Goal: Task Accomplishment & Management: Use online tool/utility

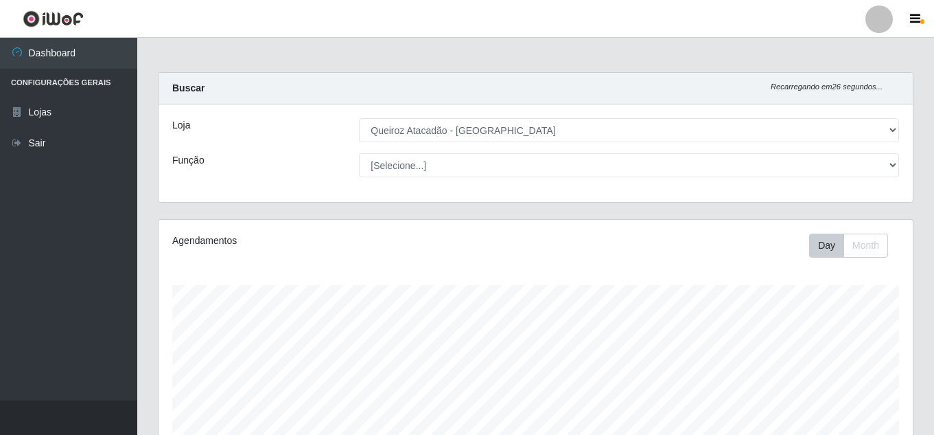
select select "225"
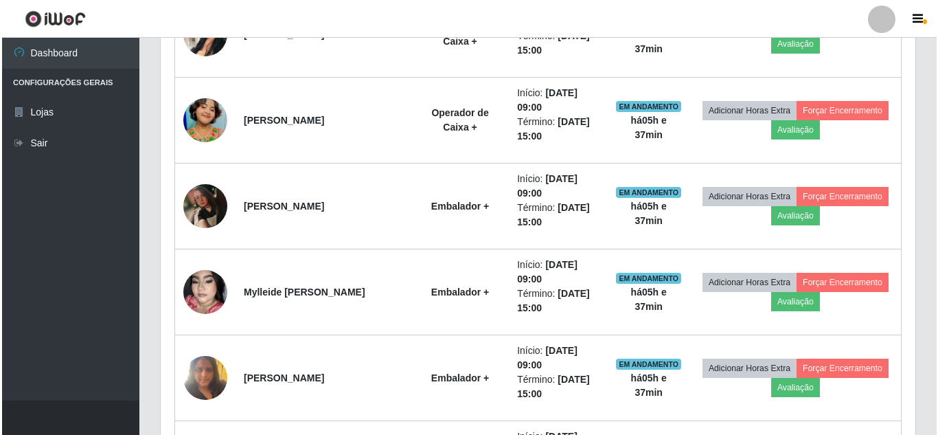
scroll to position [483, 0]
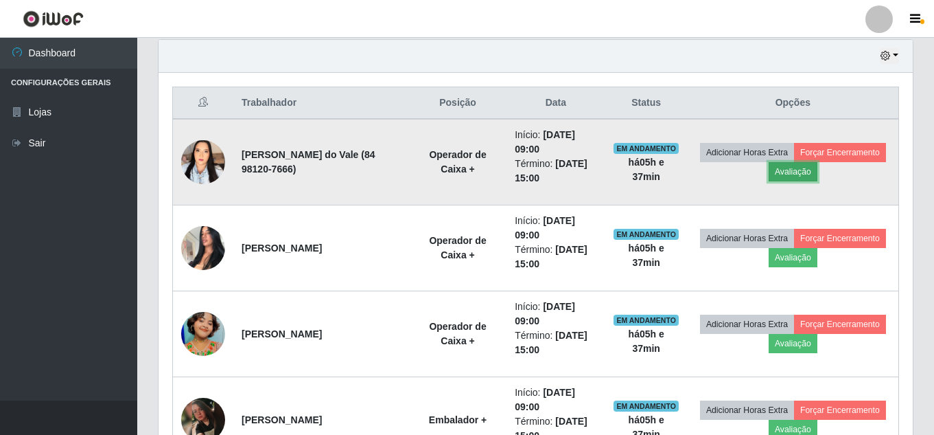
click at [818, 173] on button "Avaliação" at bounding box center [793, 171] width 49 height 19
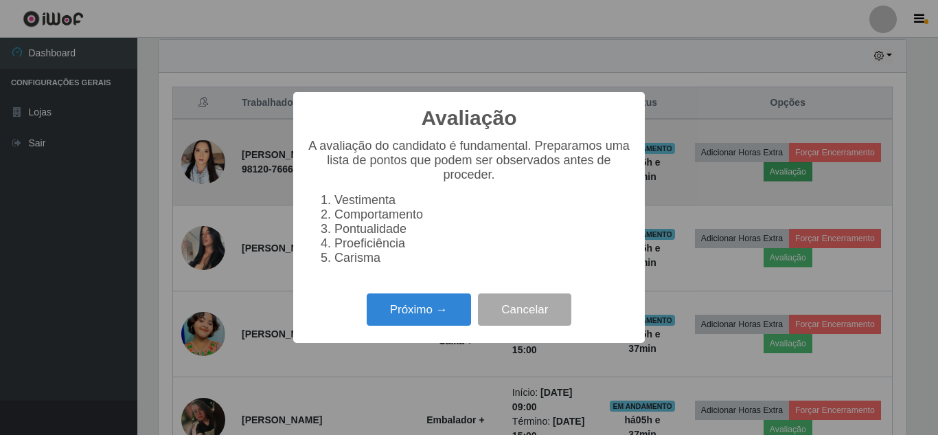
scroll to position [285, 748]
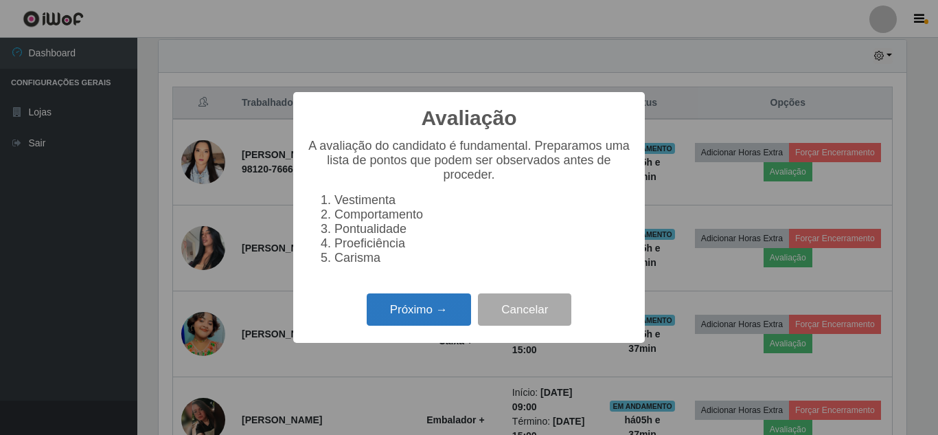
click at [427, 325] on button "Próximo →" at bounding box center [419, 309] width 104 height 32
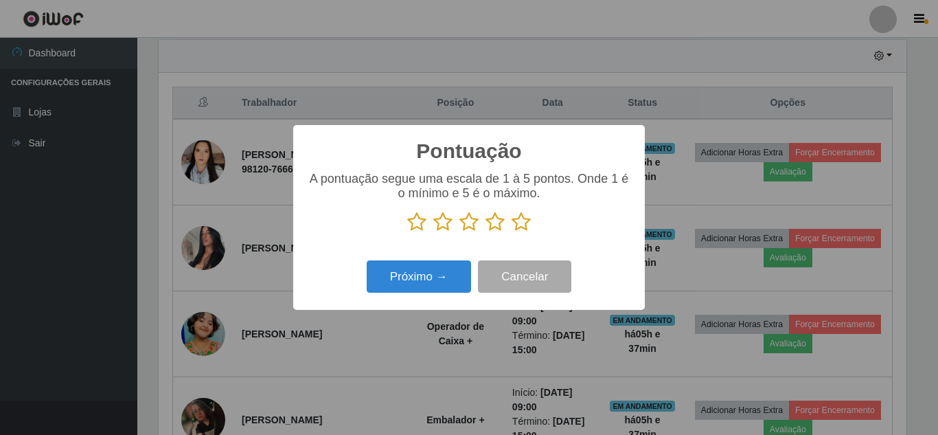
scroll to position [686335, 685872]
click at [520, 225] on icon at bounding box center [521, 221] width 19 height 21
click at [512, 232] on input "radio" at bounding box center [512, 232] width 0 height 0
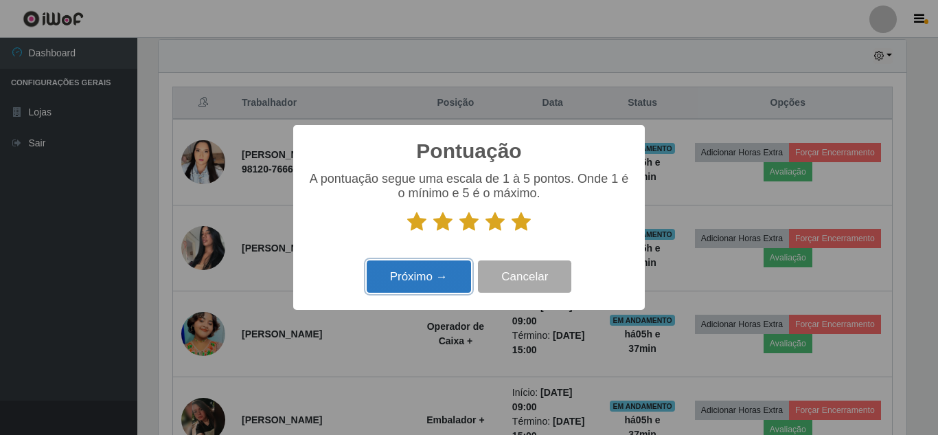
click at [410, 279] on button "Próximo →" at bounding box center [419, 276] width 104 height 32
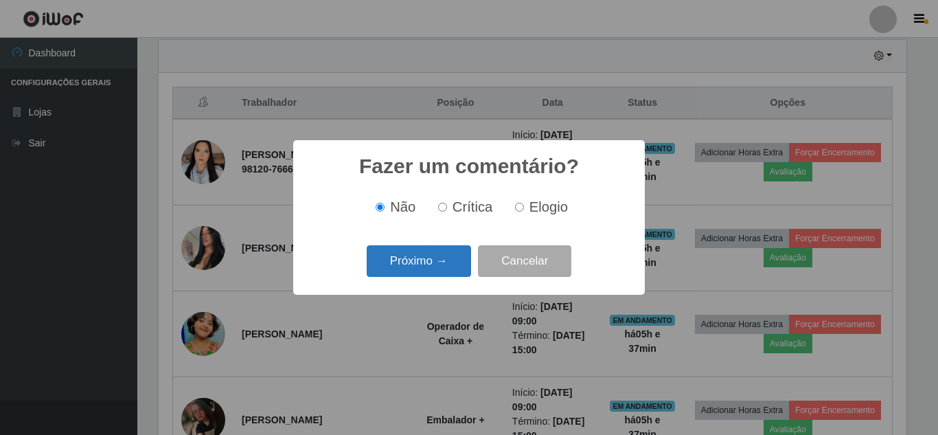
click at [420, 270] on button "Próximo →" at bounding box center [419, 261] width 104 height 32
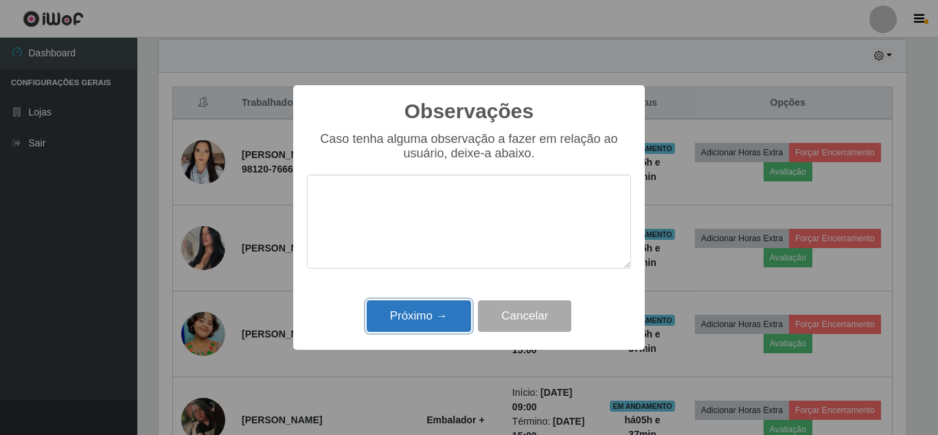
click at [420, 320] on button "Próximo →" at bounding box center [419, 316] width 104 height 32
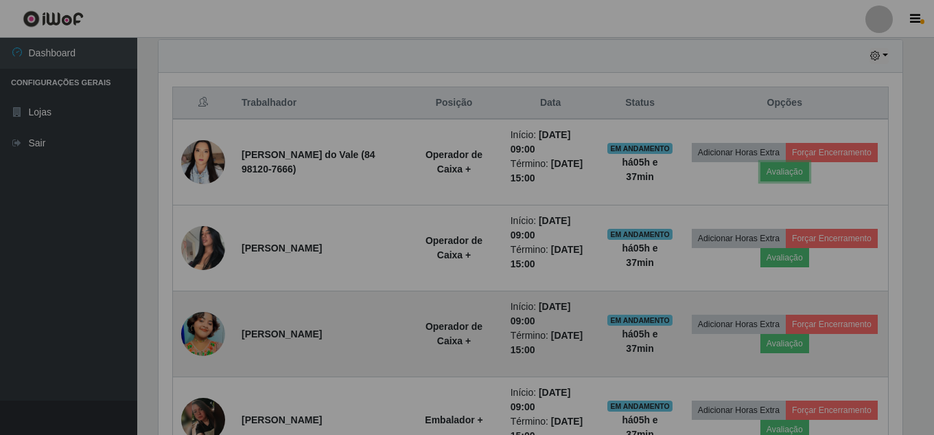
scroll to position [285, 755]
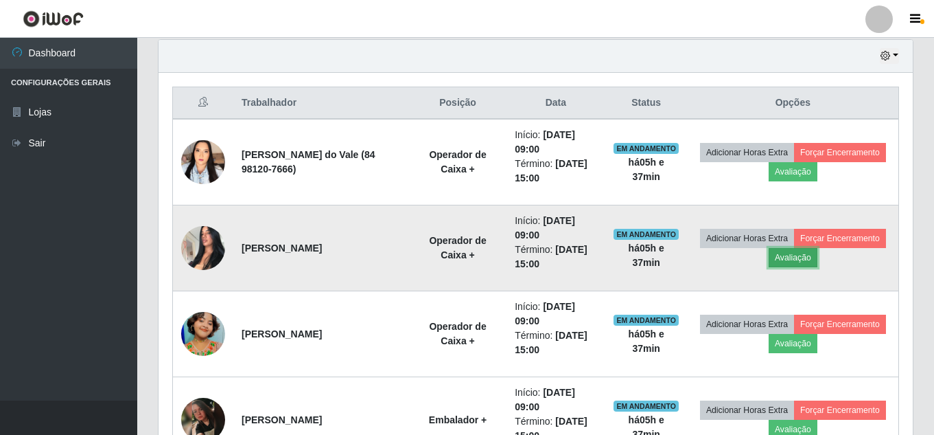
click at [818, 262] on button "Avaliação" at bounding box center [793, 257] width 49 height 19
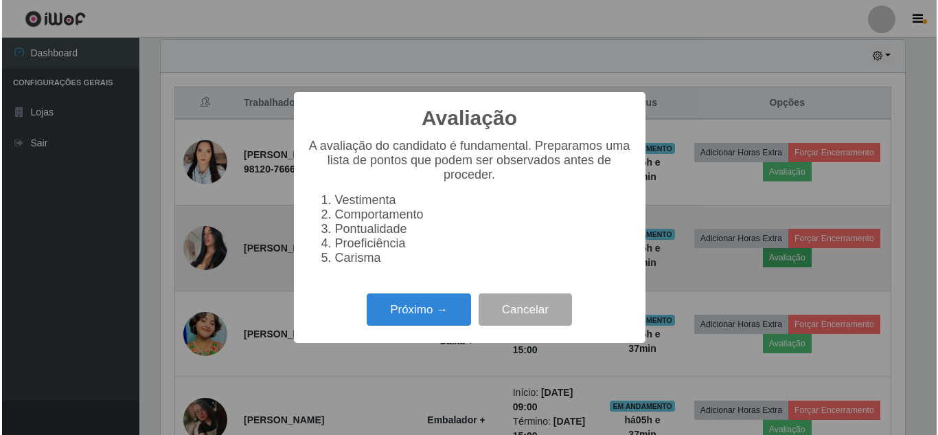
scroll to position [285, 748]
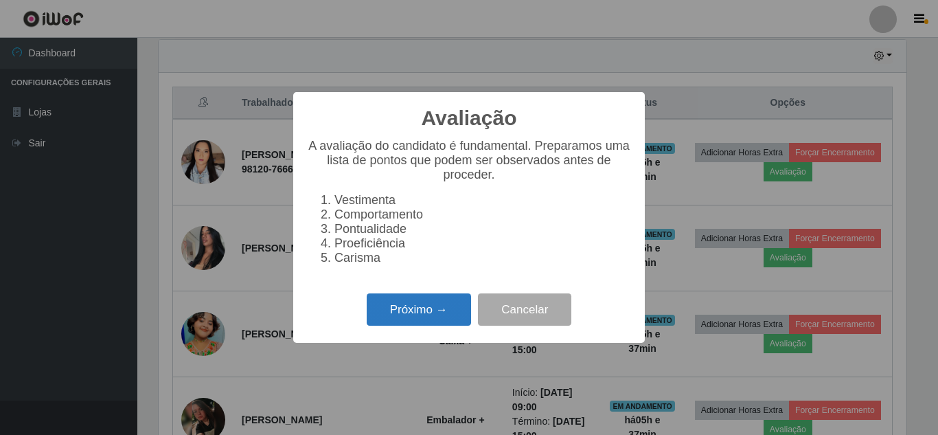
click at [433, 323] on button "Próximo →" at bounding box center [419, 309] width 104 height 32
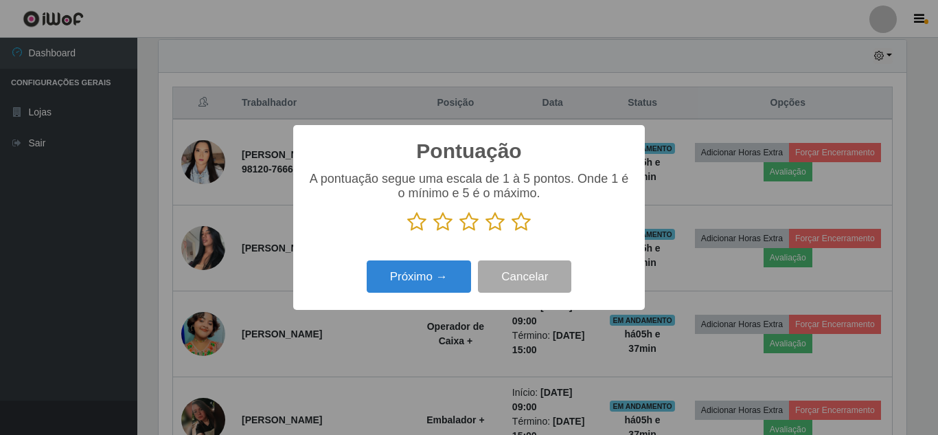
scroll to position [686335, 685872]
click at [520, 224] on icon at bounding box center [521, 221] width 19 height 21
click at [512, 232] on input "radio" at bounding box center [512, 232] width 0 height 0
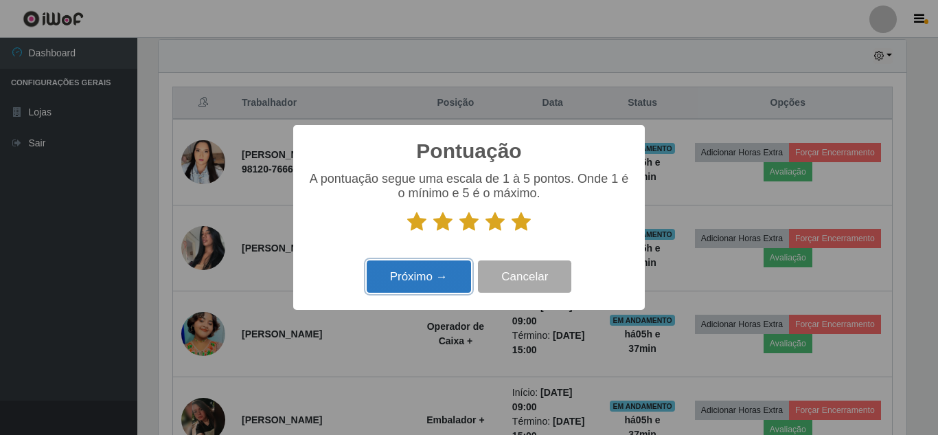
click at [404, 277] on button "Próximo →" at bounding box center [419, 276] width 104 height 32
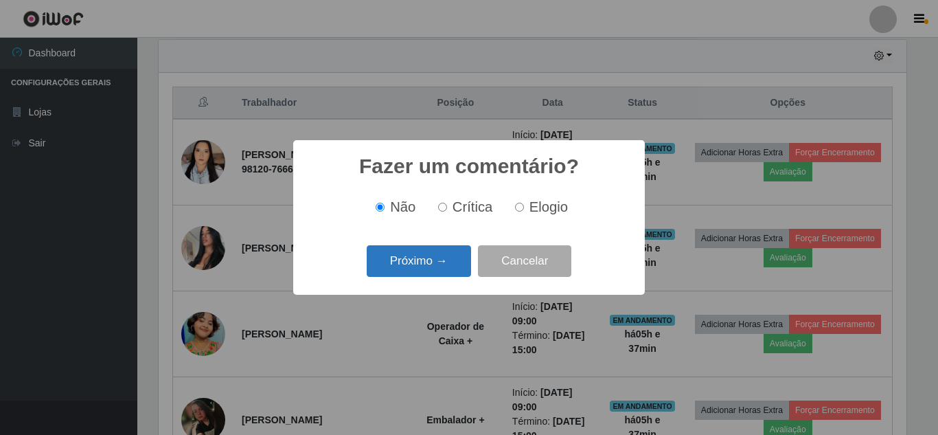
click at [413, 266] on button "Próximo →" at bounding box center [419, 261] width 104 height 32
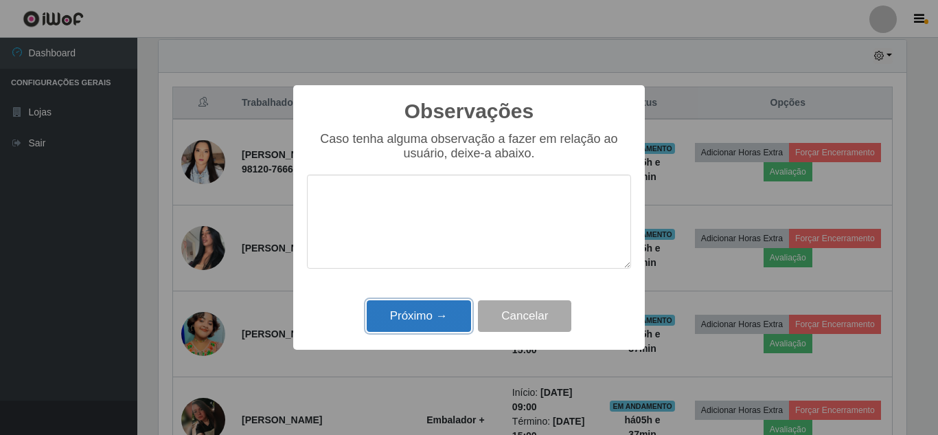
click at [411, 316] on button "Próximo →" at bounding box center [419, 316] width 104 height 32
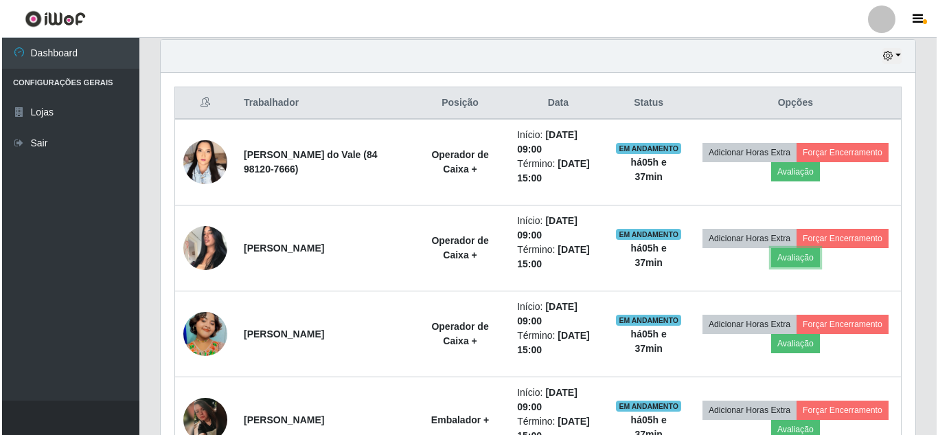
scroll to position [285, 755]
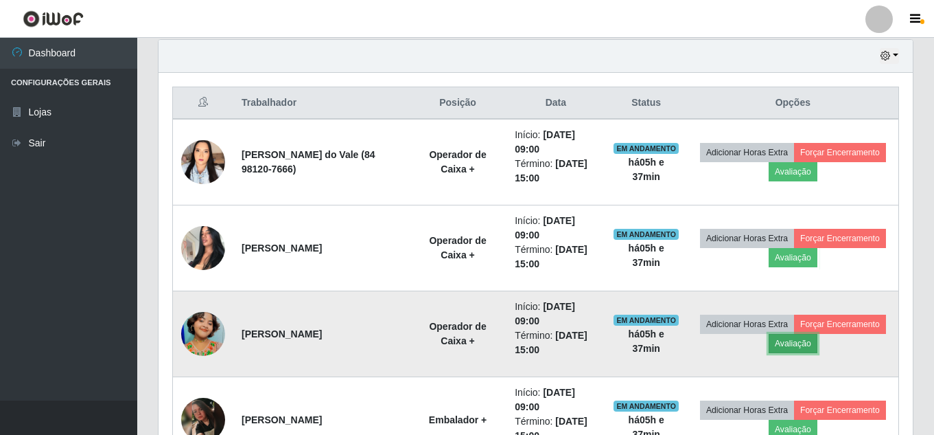
click at [818, 347] on button "Avaliação" at bounding box center [793, 343] width 49 height 19
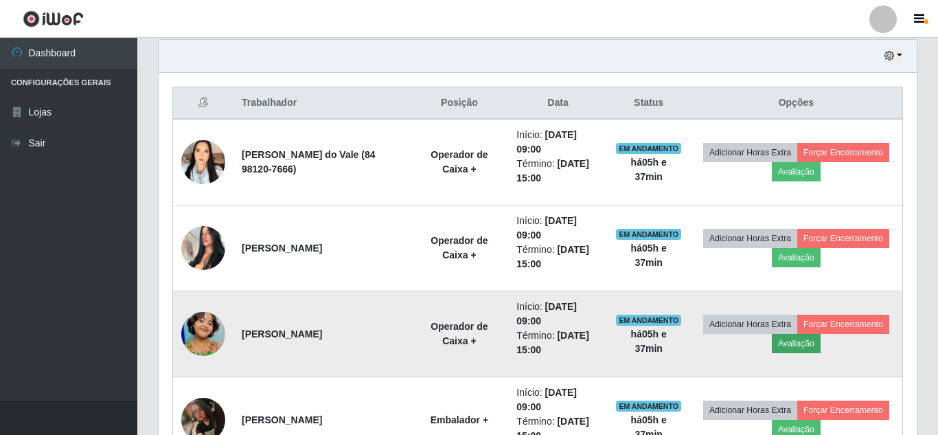
scroll to position [285, 748]
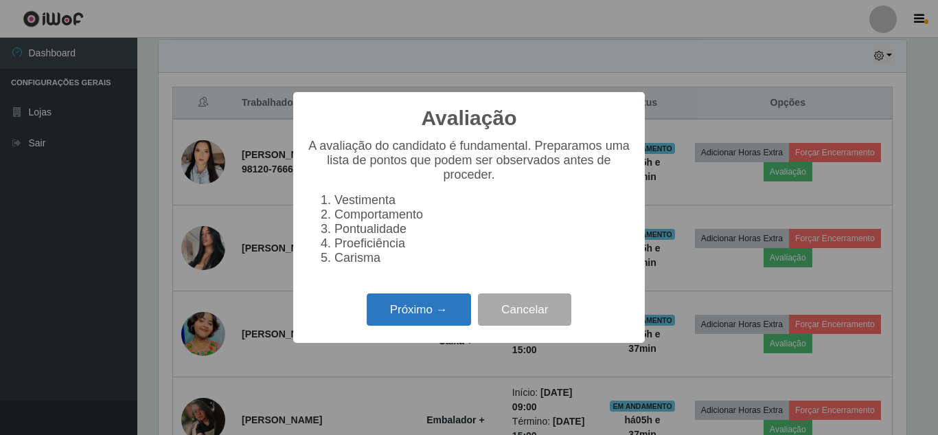
click at [450, 314] on button "Próximo →" at bounding box center [419, 309] width 104 height 32
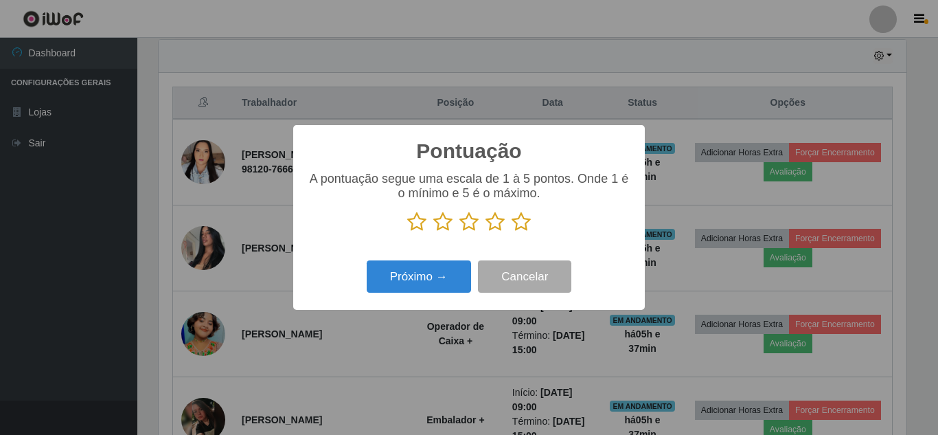
scroll to position [686335, 685872]
click at [522, 228] on icon at bounding box center [521, 221] width 19 height 21
click at [512, 232] on input "radio" at bounding box center [512, 232] width 0 height 0
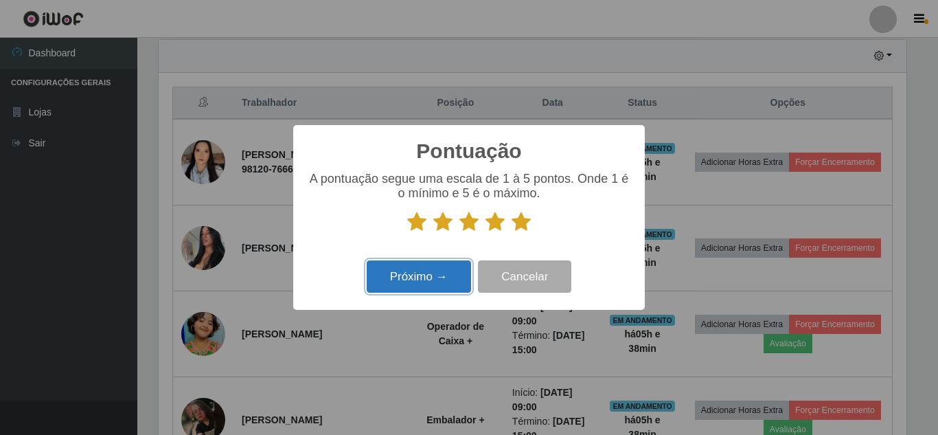
click at [417, 280] on button "Próximo →" at bounding box center [419, 276] width 104 height 32
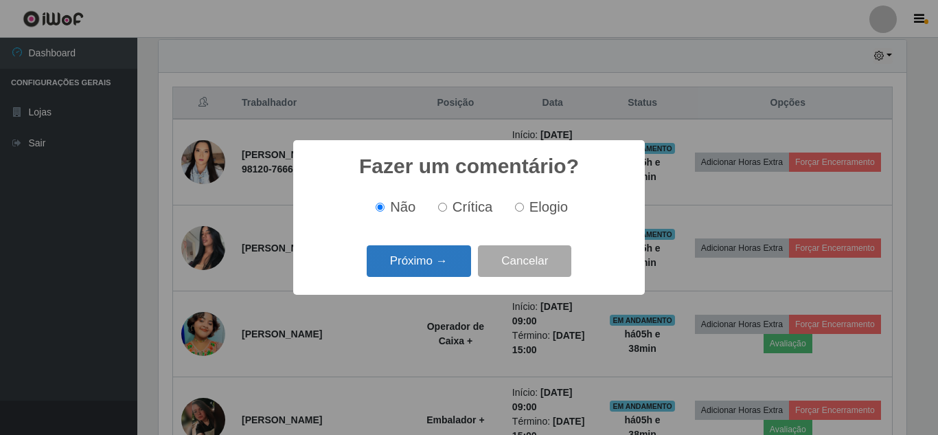
click at [425, 269] on button "Próximo →" at bounding box center [419, 261] width 104 height 32
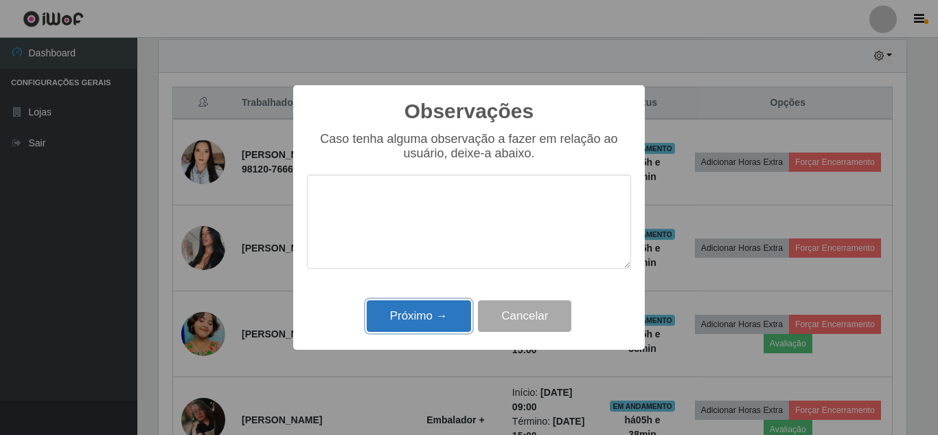
click at [420, 320] on button "Próximo →" at bounding box center [419, 316] width 104 height 32
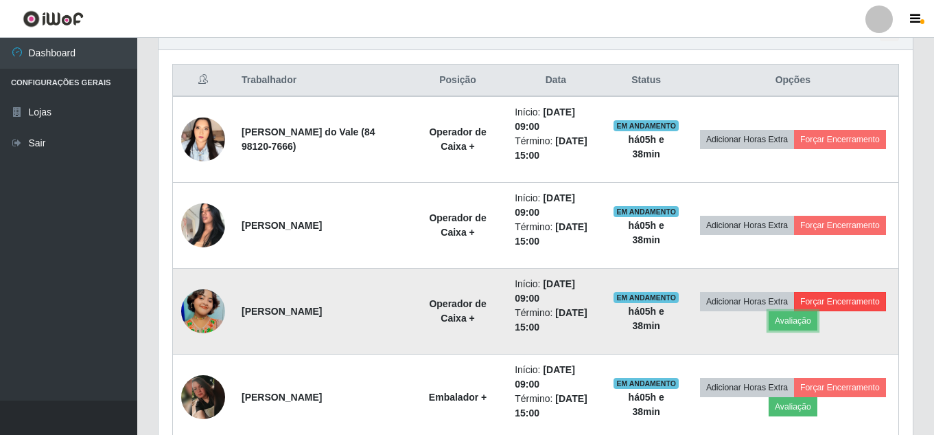
scroll to position [551, 0]
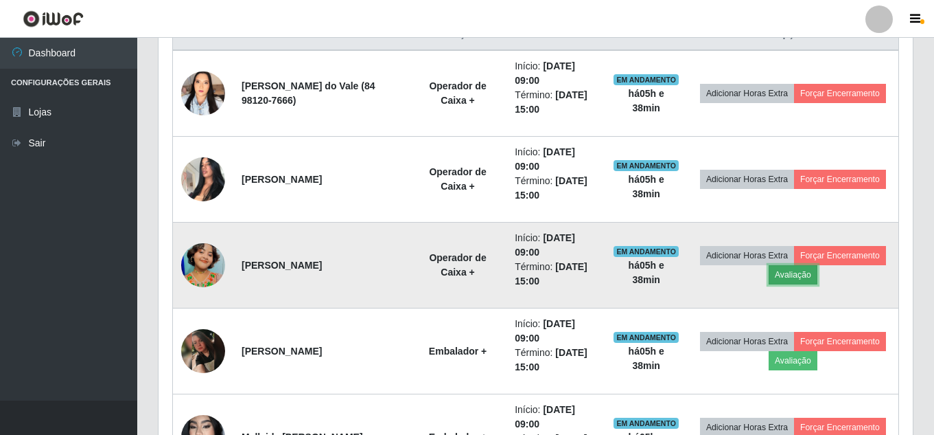
click at [818, 276] on button "Avaliação" at bounding box center [793, 274] width 49 height 19
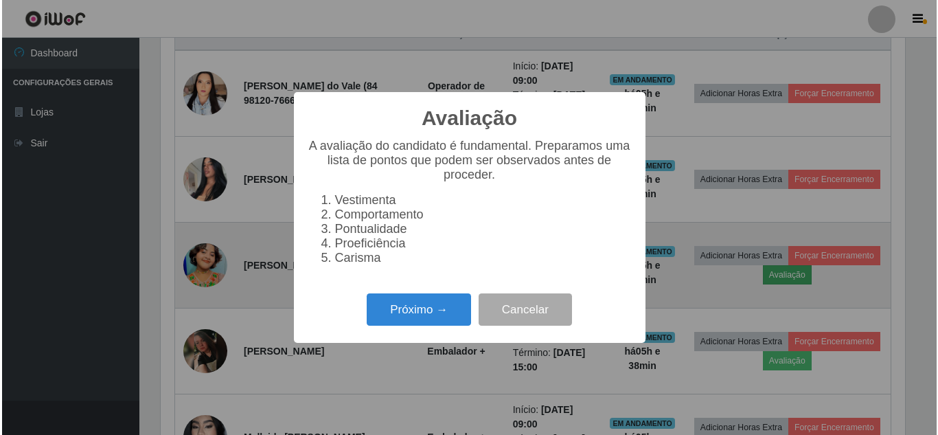
scroll to position [285, 748]
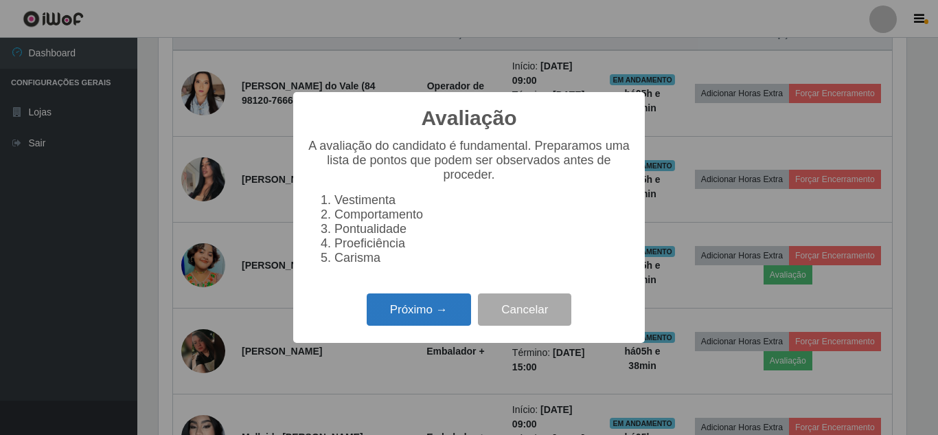
click at [428, 317] on button "Próximo →" at bounding box center [419, 309] width 104 height 32
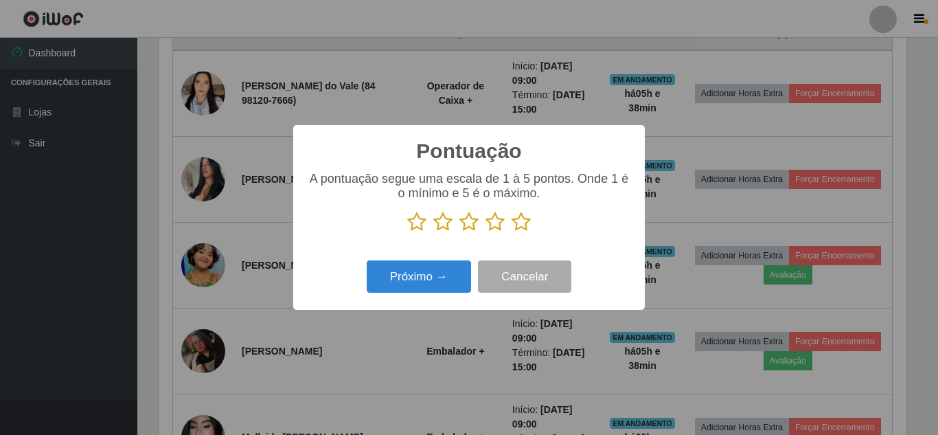
scroll to position [686335, 685872]
click at [525, 231] on icon at bounding box center [521, 221] width 19 height 21
click at [512, 232] on input "radio" at bounding box center [512, 232] width 0 height 0
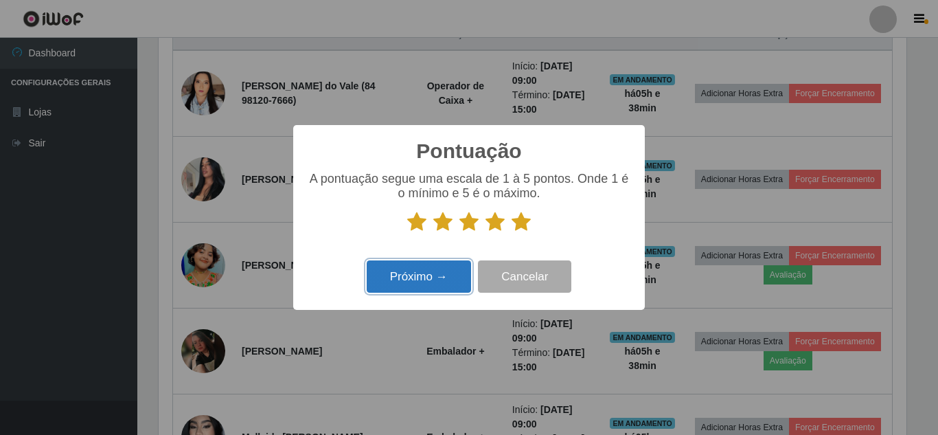
click at [416, 286] on button "Próximo →" at bounding box center [419, 276] width 104 height 32
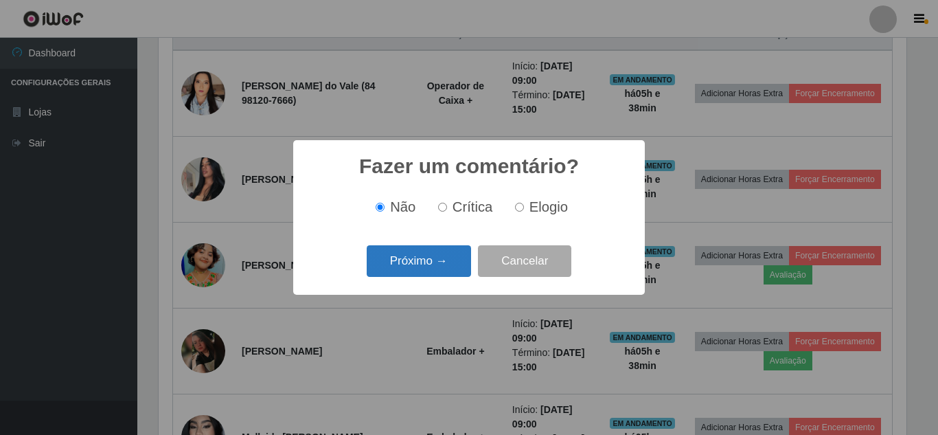
click at [427, 271] on button "Próximo →" at bounding box center [419, 261] width 104 height 32
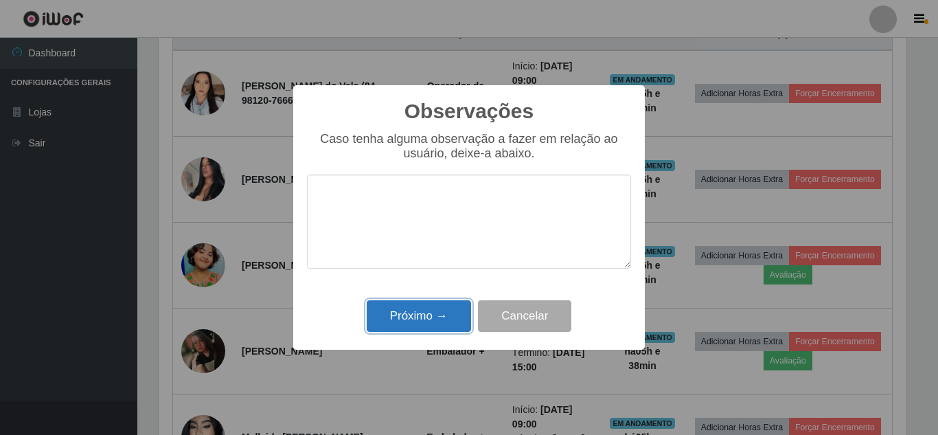
click at [435, 314] on button "Próximo →" at bounding box center [419, 316] width 104 height 32
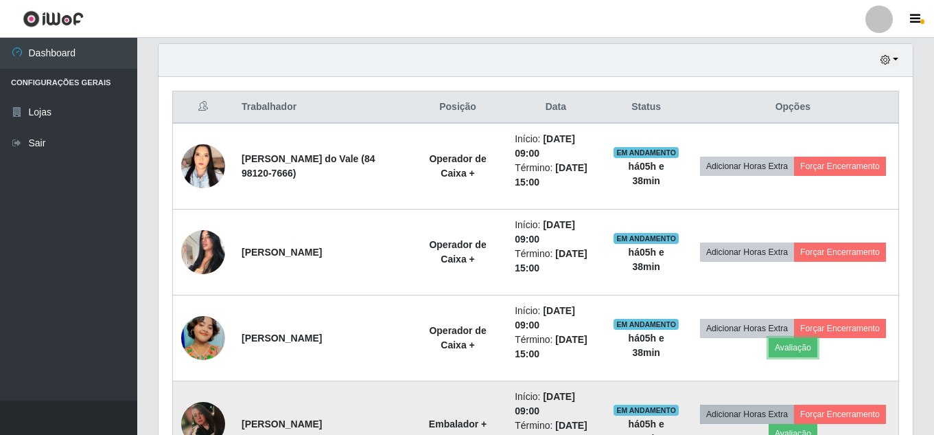
scroll to position [0, 0]
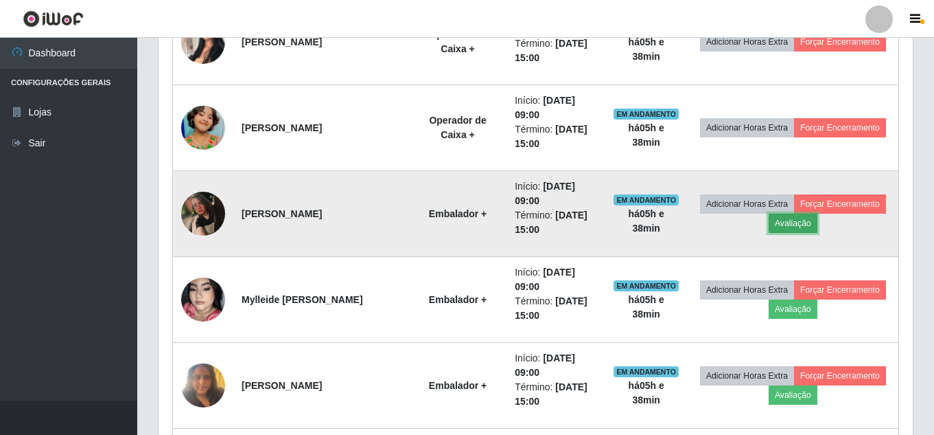
click at [818, 224] on button "Avaliação" at bounding box center [793, 223] width 49 height 19
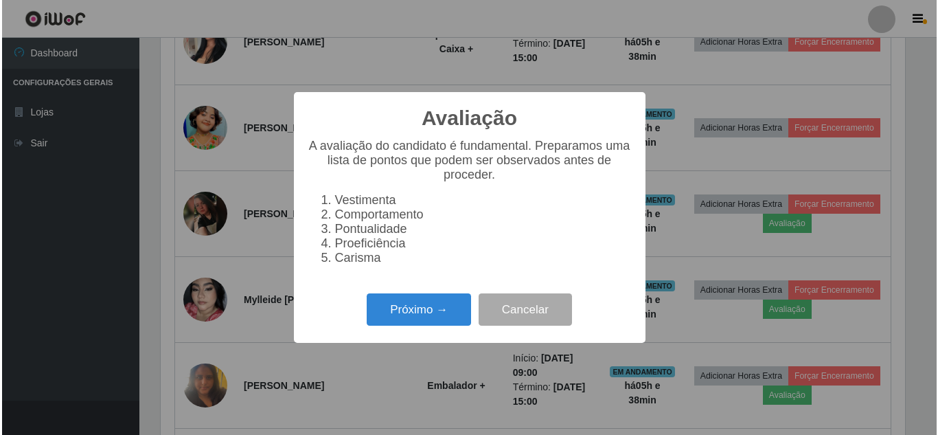
scroll to position [285, 748]
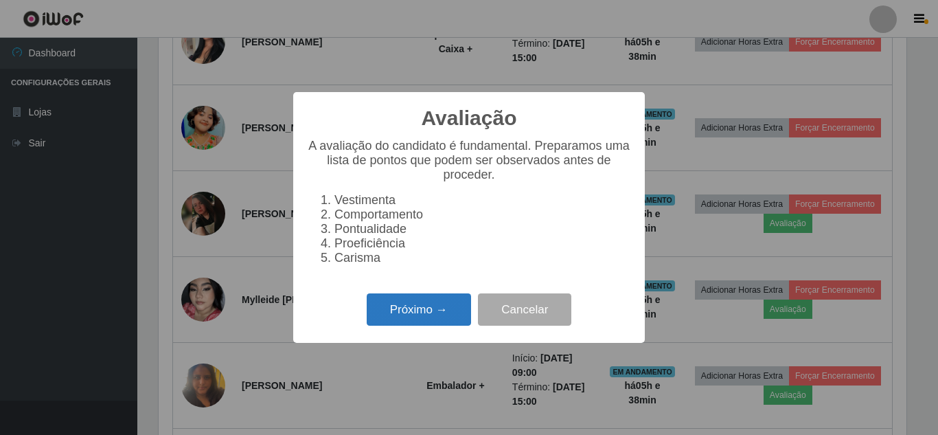
click at [426, 323] on button "Próximo →" at bounding box center [419, 309] width 104 height 32
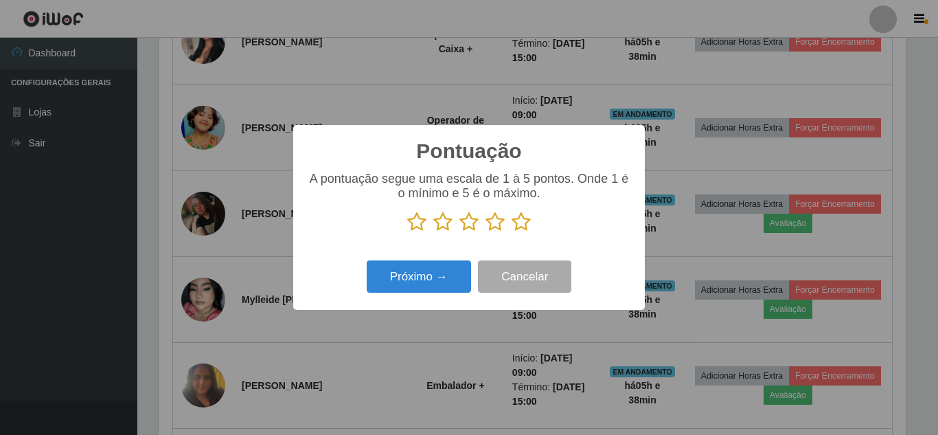
scroll to position [686335, 685872]
drag, startPoint x: 523, startPoint y: 225, endPoint x: 488, endPoint y: 240, distance: 37.8
click at [514, 226] on icon at bounding box center [521, 221] width 19 height 21
click at [512, 232] on input "radio" at bounding box center [512, 232] width 0 height 0
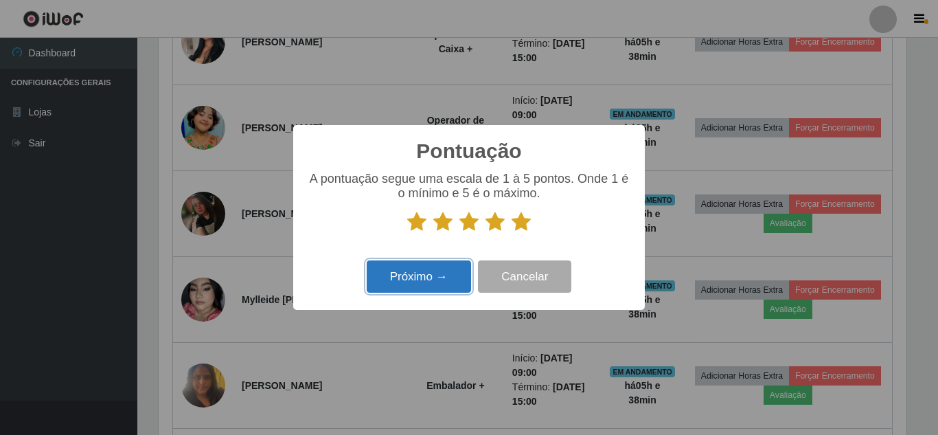
click at [429, 279] on button "Próximo →" at bounding box center [419, 276] width 104 height 32
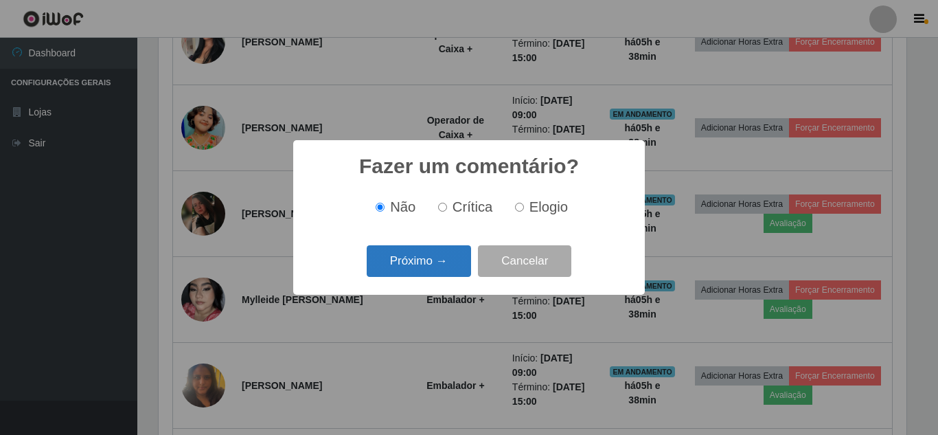
click at [438, 266] on button "Próximo →" at bounding box center [419, 261] width 104 height 32
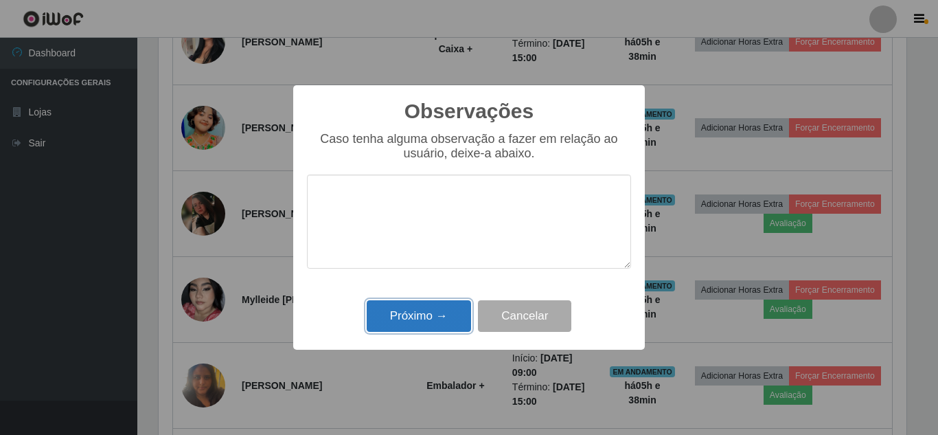
click at [425, 318] on button "Próximo →" at bounding box center [419, 316] width 104 height 32
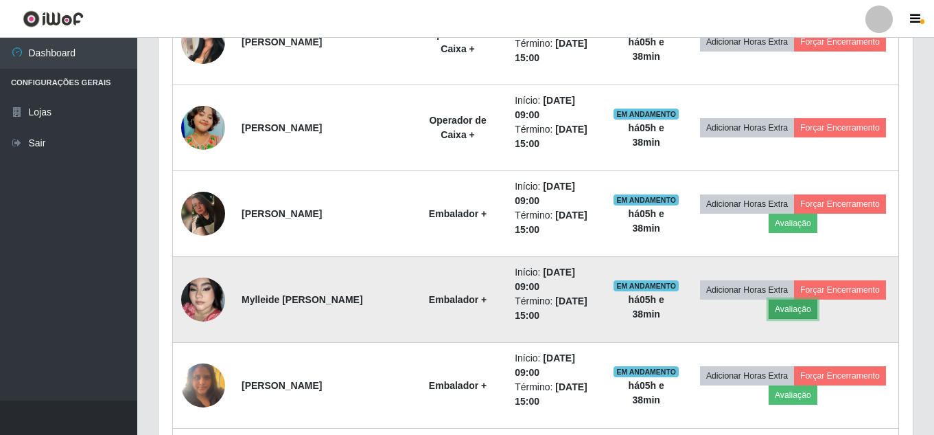
click at [818, 312] on button "Avaliação" at bounding box center [793, 308] width 49 height 19
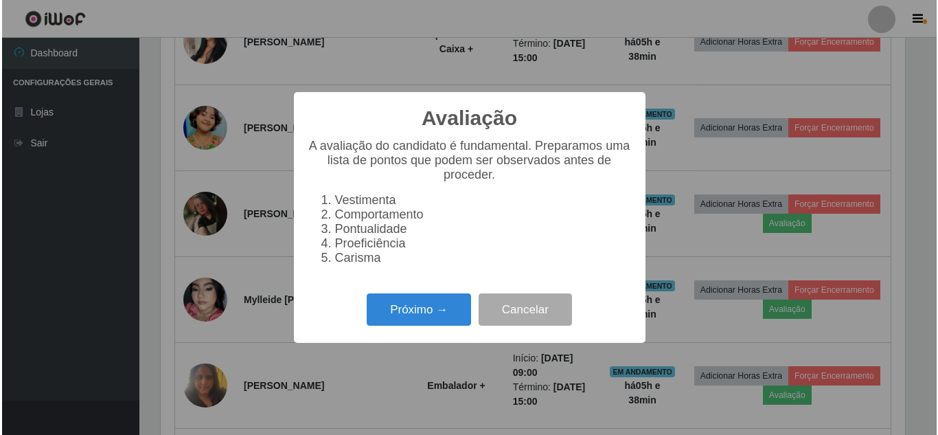
scroll to position [285, 748]
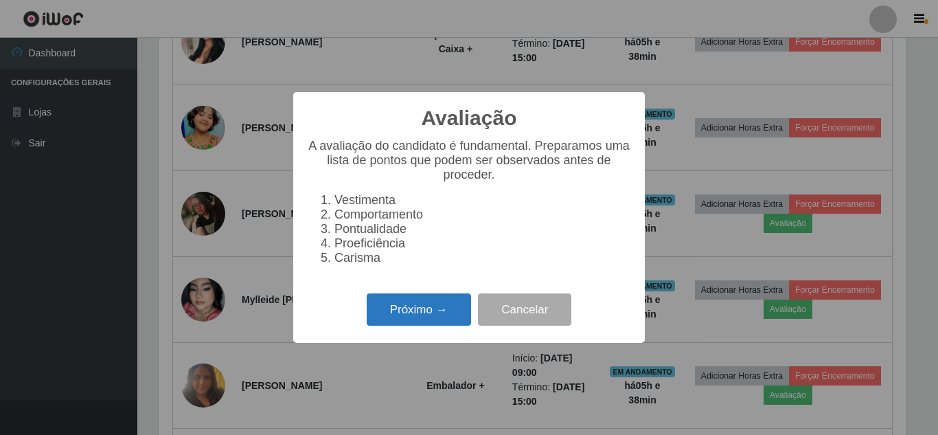
click at [423, 320] on button "Próximo →" at bounding box center [419, 309] width 104 height 32
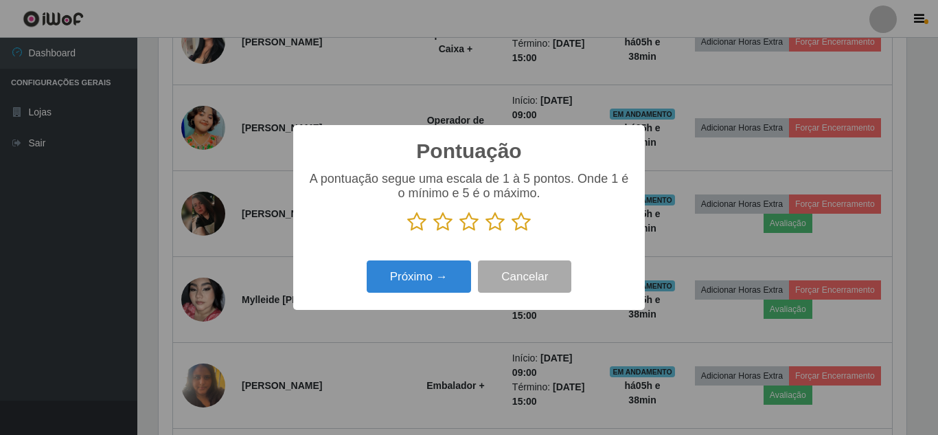
scroll to position [686335, 685872]
drag, startPoint x: 525, startPoint y: 222, endPoint x: 503, endPoint y: 228, distance: 23.5
click at [510, 225] on p at bounding box center [469, 221] width 324 height 21
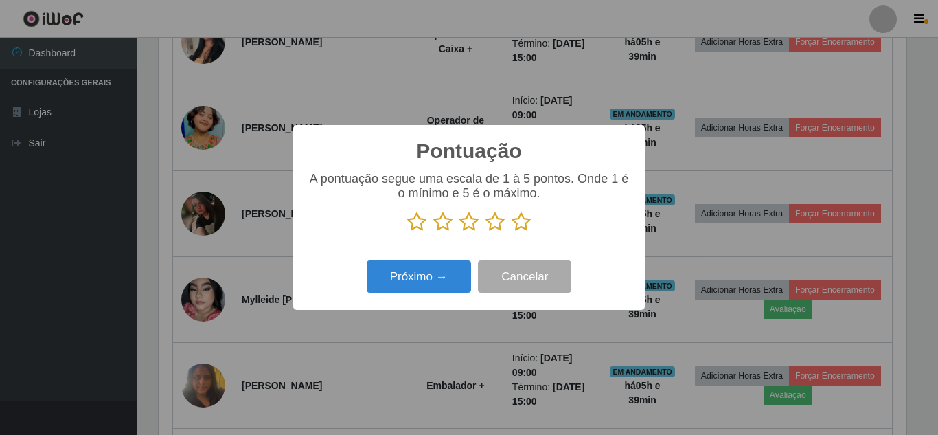
click at [518, 225] on icon at bounding box center [521, 221] width 19 height 21
click at [512, 232] on input "radio" at bounding box center [512, 232] width 0 height 0
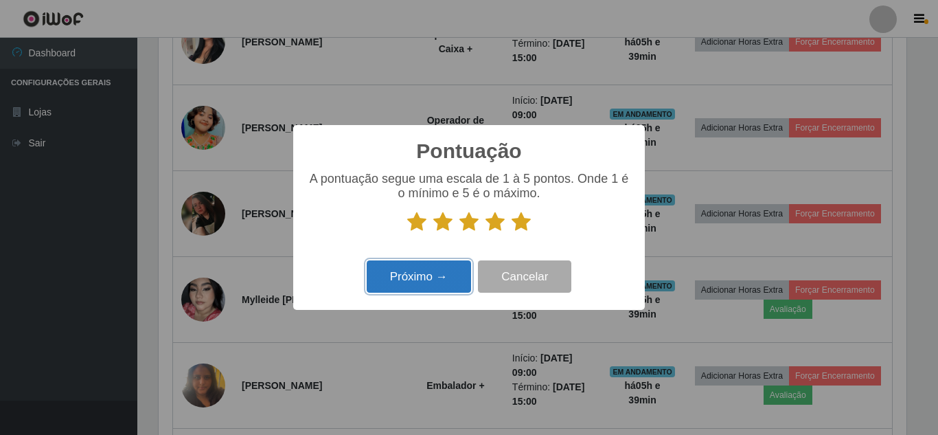
click at [431, 281] on button "Próximo →" at bounding box center [419, 276] width 104 height 32
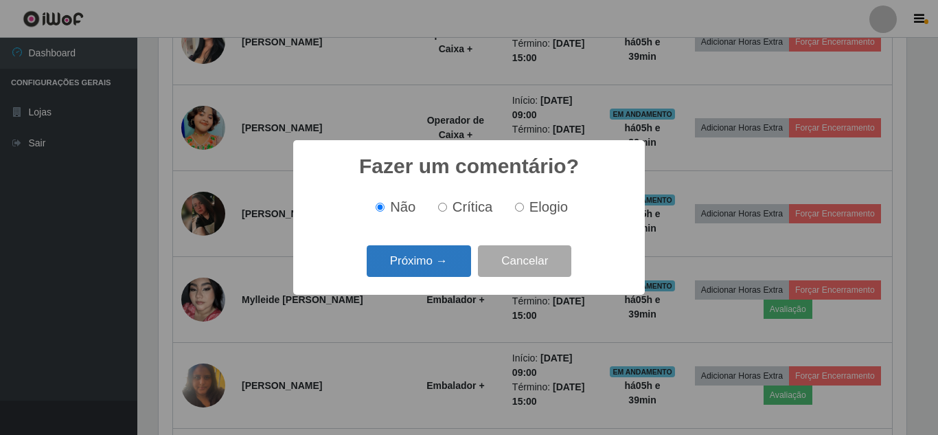
click at [431, 274] on button "Próximo →" at bounding box center [419, 261] width 104 height 32
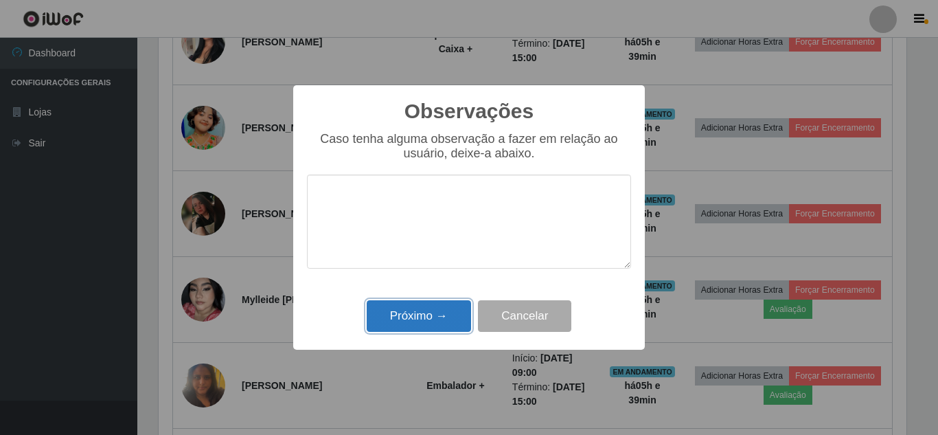
click at [404, 320] on button "Próximo →" at bounding box center [419, 316] width 104 height 32
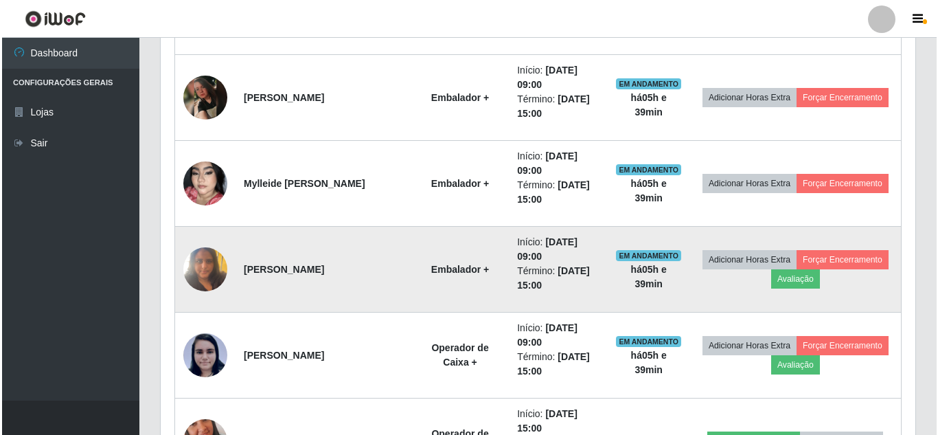
scroll to position [895, 0]
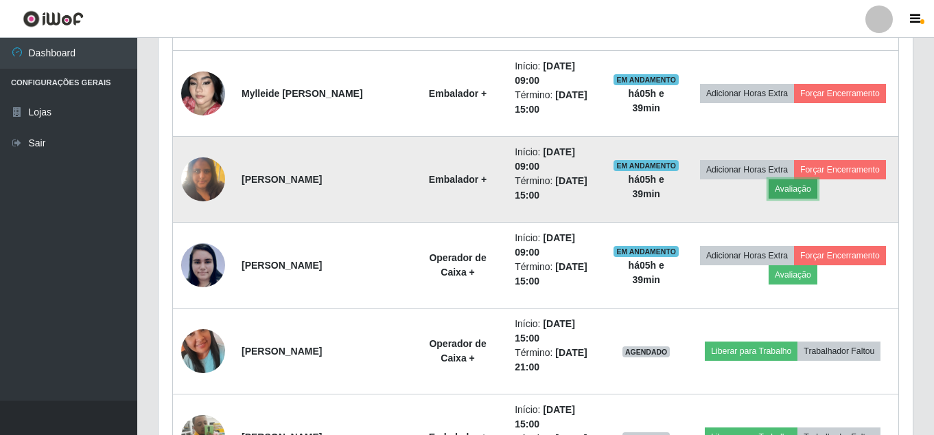
click at [818, 188] on button "Avaliação" at bounding box center [793, 188] width 49 height 19
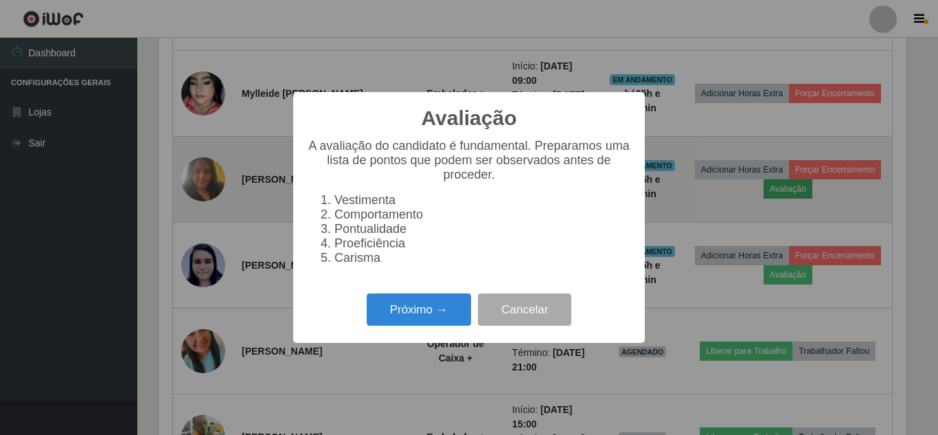
scroll to position [285, 748]
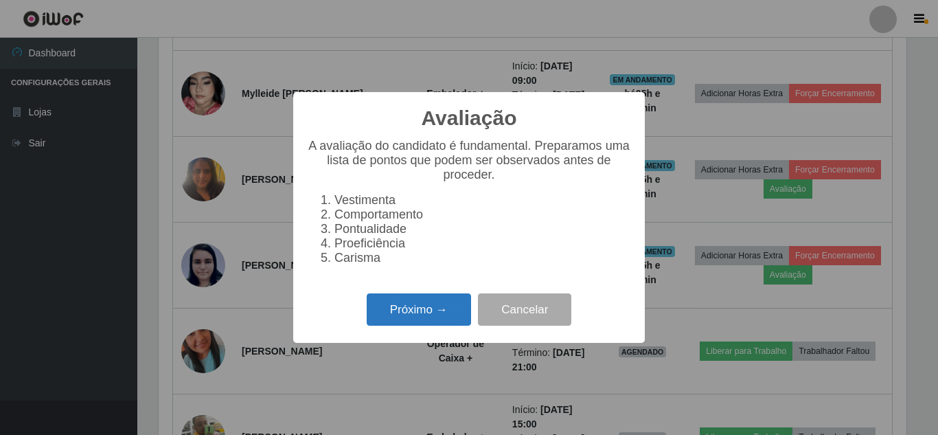
click at [420, 318] on button "Próximo →" at bounding box center [419, 309] width 104 height 32
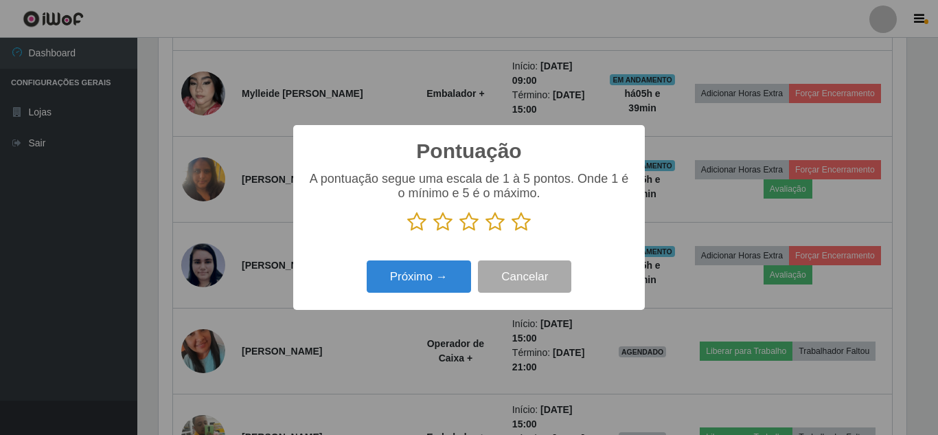
click at [520, 227] on icon at bounding box center [521, 221] width 19 height 21
click at [512, 232] on input "radio" at bounding box center [512, 232] width 0 height 0
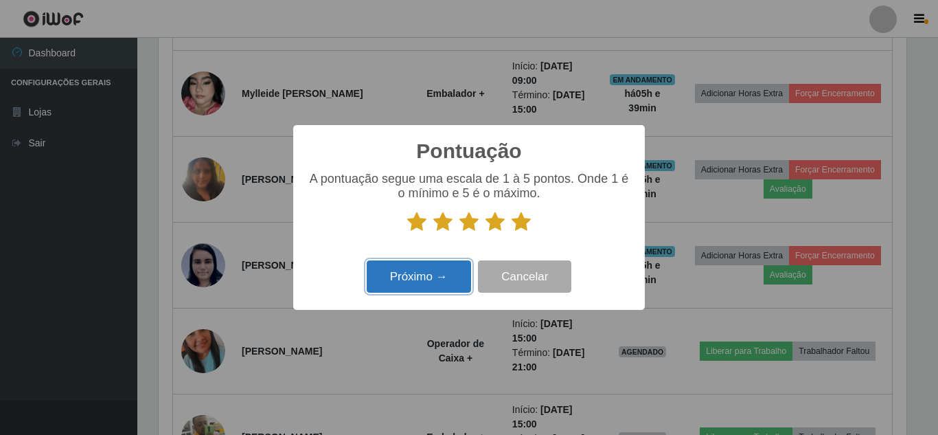
click at [411, 279] on button "Próximo →" at bounding box center [419, 276] width 104 height 32
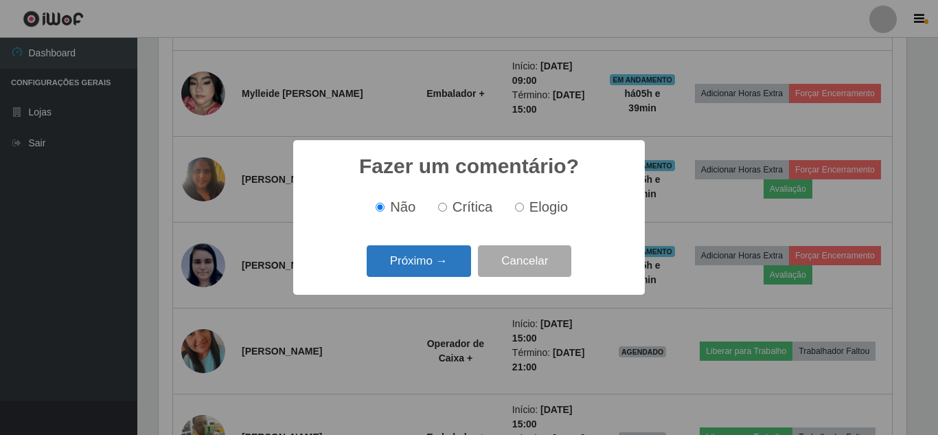
click at [434, 262] on button "Próximo →" at bounding box center [419, 261] width 104 height 32
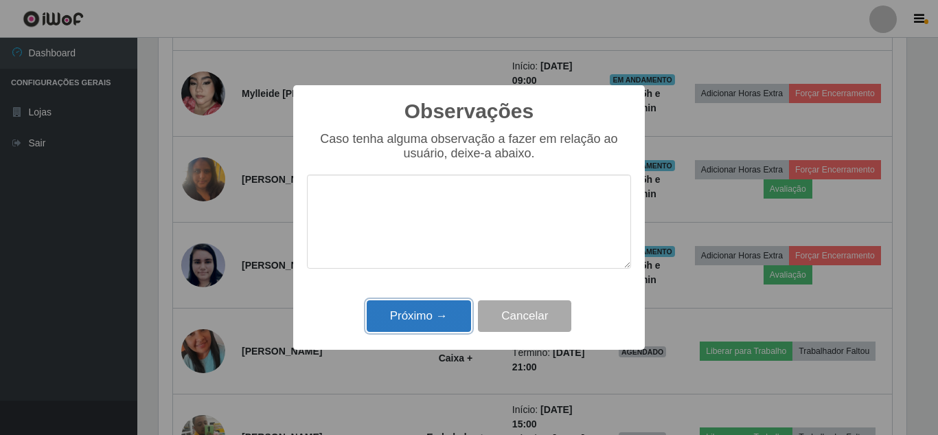
click at [413, 323] on button "Próximo →" at bounding box center [419, 316] width 104 height 32
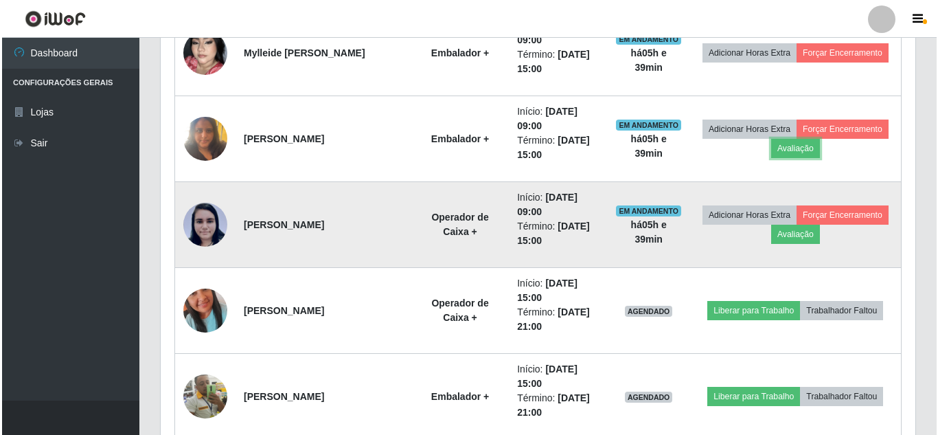
scroll to position [1101, 0]
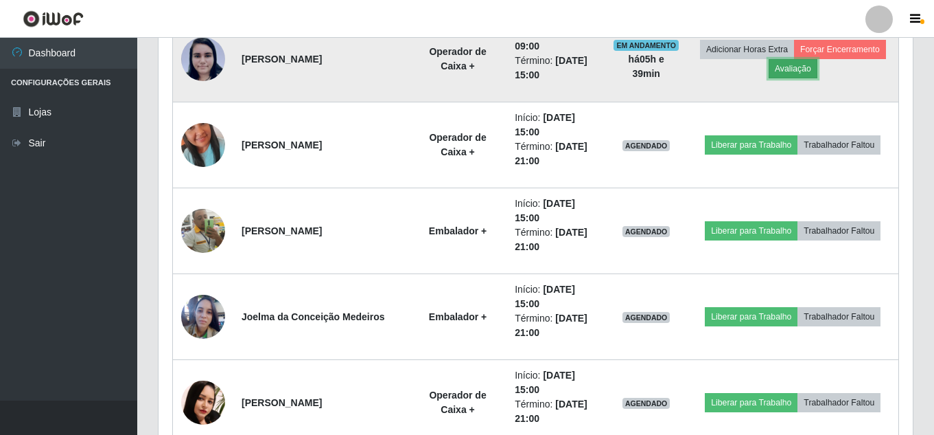
click at [818, 71] on button "Avaliação" at bounding box center [793, 68] width 49 height 19
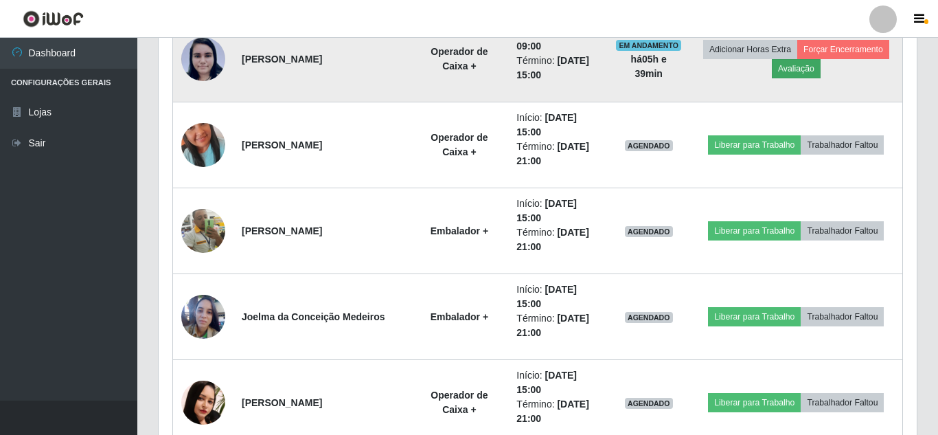
scroll to position [285, 748]
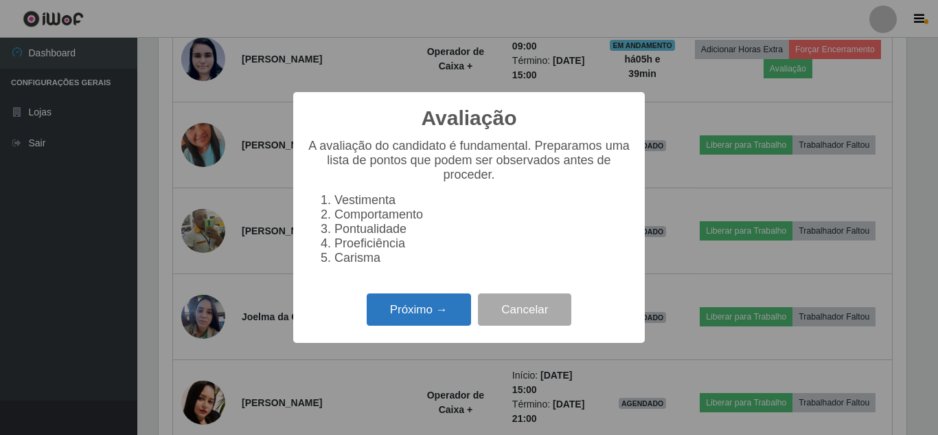
click at [410, 321] on button "Próximo →" at bounding box center [419, 309] width 104 height 32
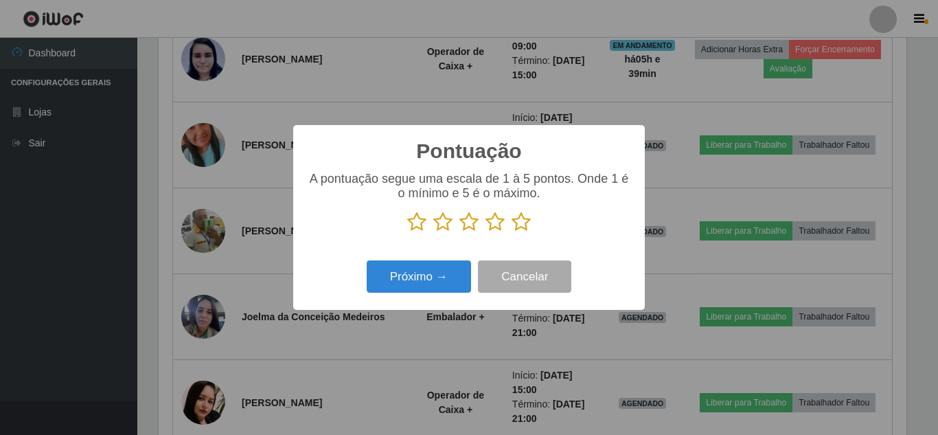
scroll to position [686335, 685872]
click at [521, 224] on icon at bounding box center [521, 221] width 19 height 21
click at [512, 232] on input "radio" at bounding box center [512, 232] width 0 height 0
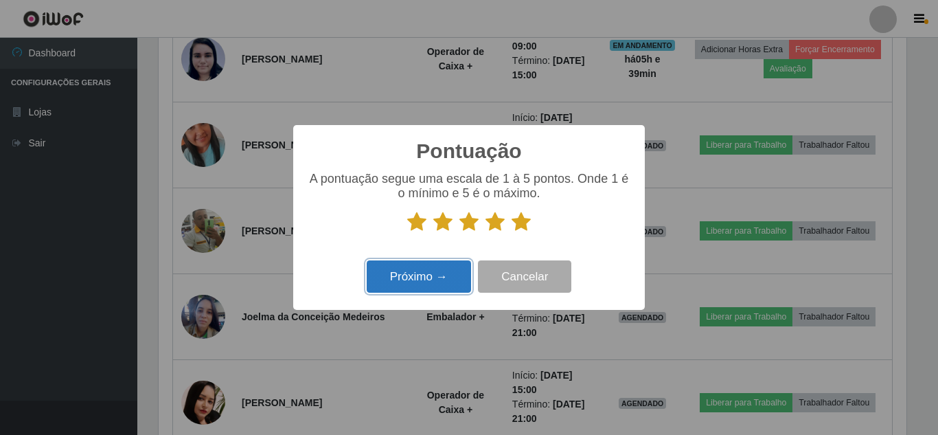
click at [413, 269] on button "Próximo →" at bounding box center [419, 276] width 104 height 32
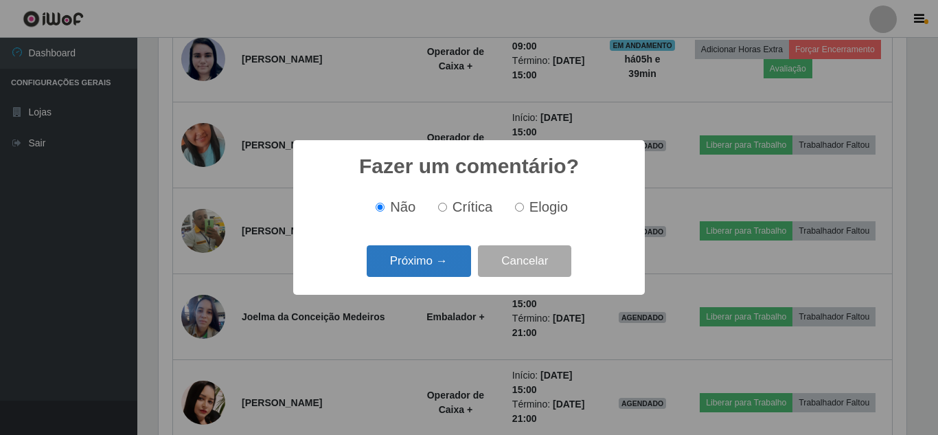
click at [428, 268] on button "Próximo →" at bounding box center [419, 261] width 104 height 32
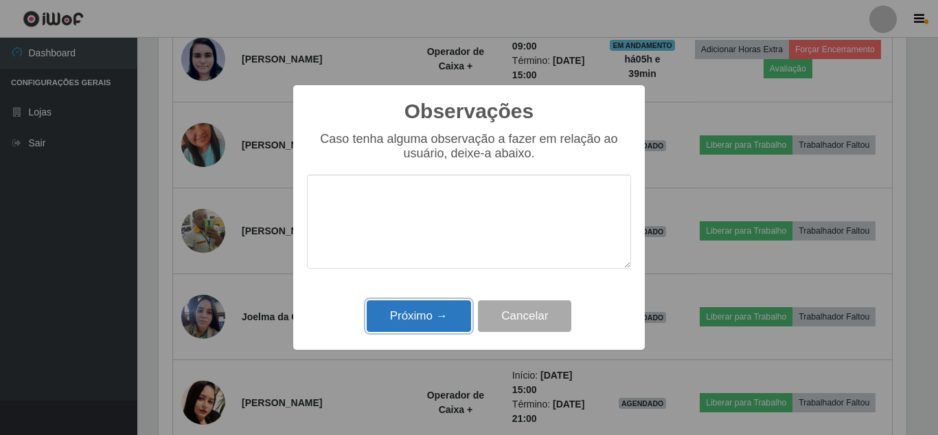
click at [417, 309] on button "Próximo →" at bounding box center [419, 316] width 104 height 32
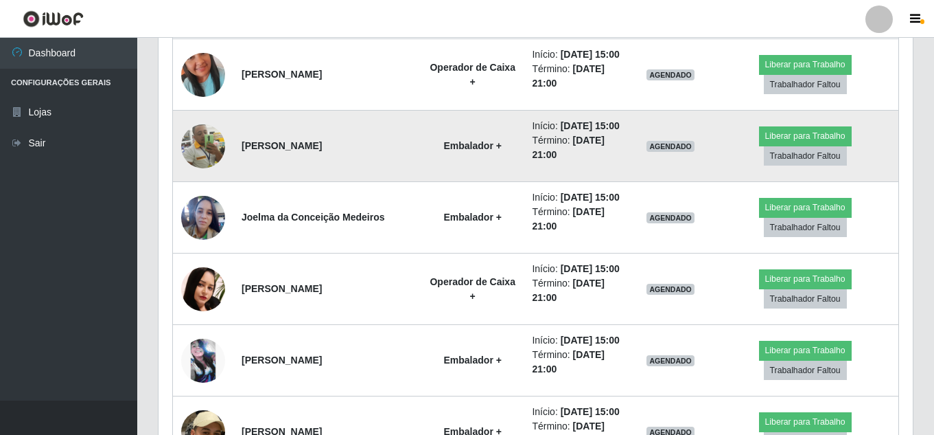
scroll to position [1091, 0]
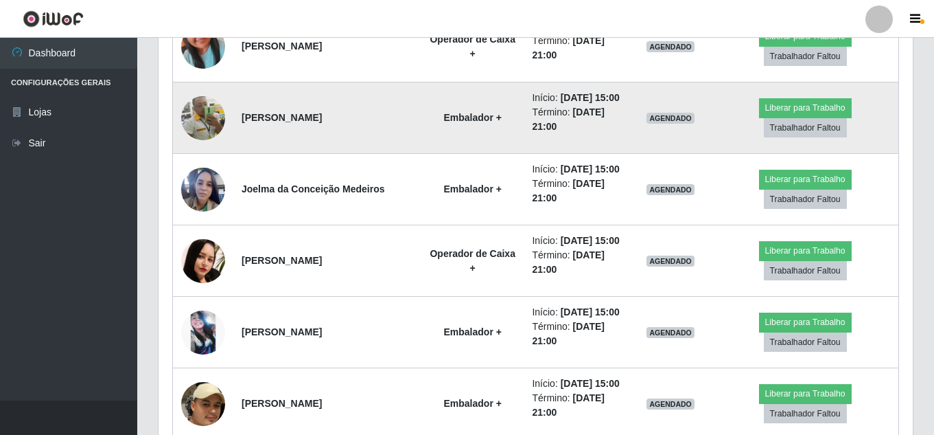
click at [200, 140] on img at bounding box center [203, 118] width 44 height 44
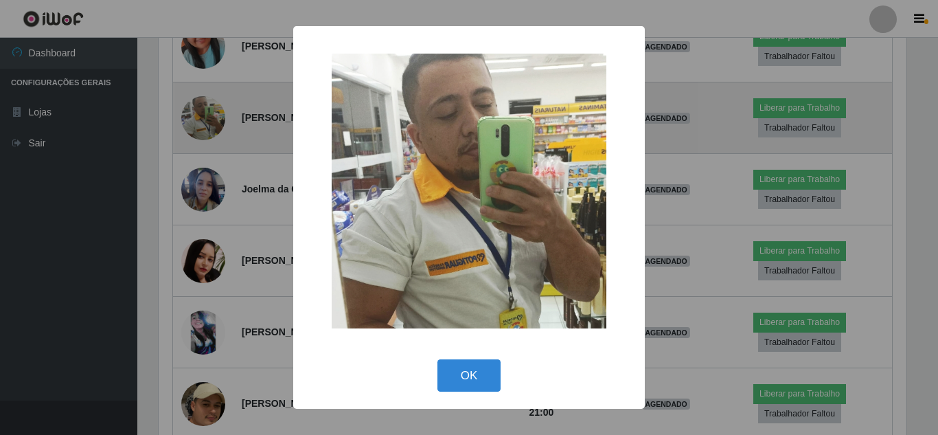
click at [200, 244] on div "× OK Cancel" at bounding box center [469, 217] width 938 height 435
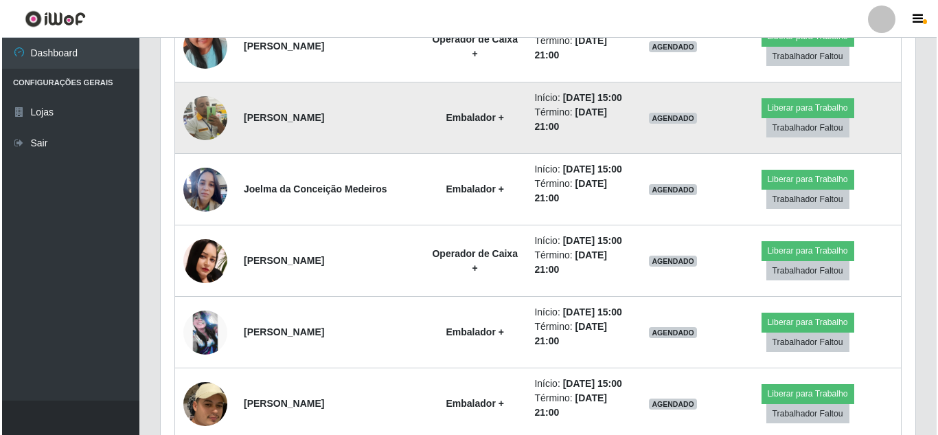
scroll to position [285, 755]
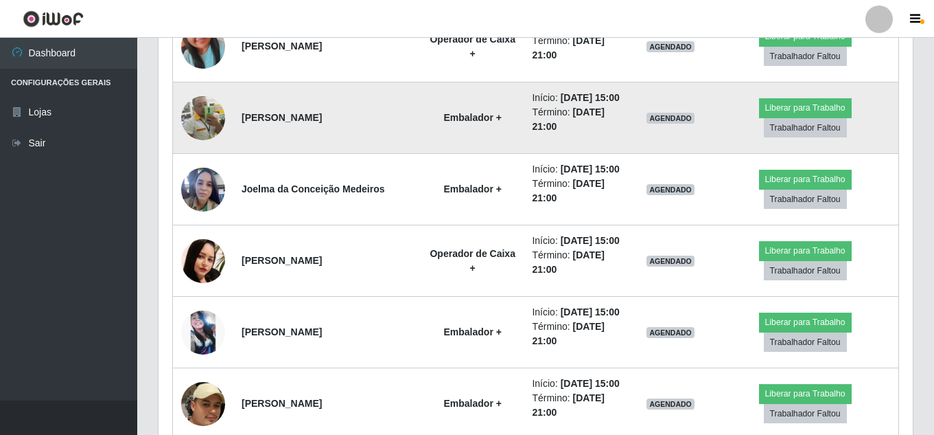
click at [206, 140] on img at bounding box center [203, 118] width 44 height 44
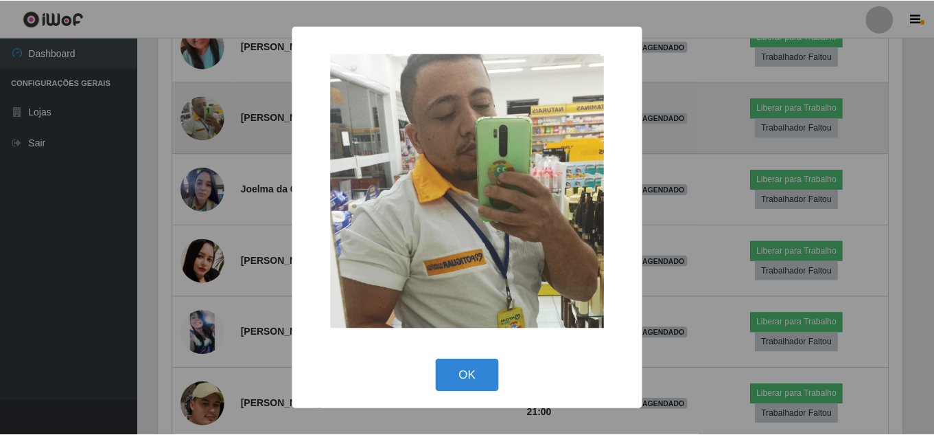
scroll to position [285, 748]
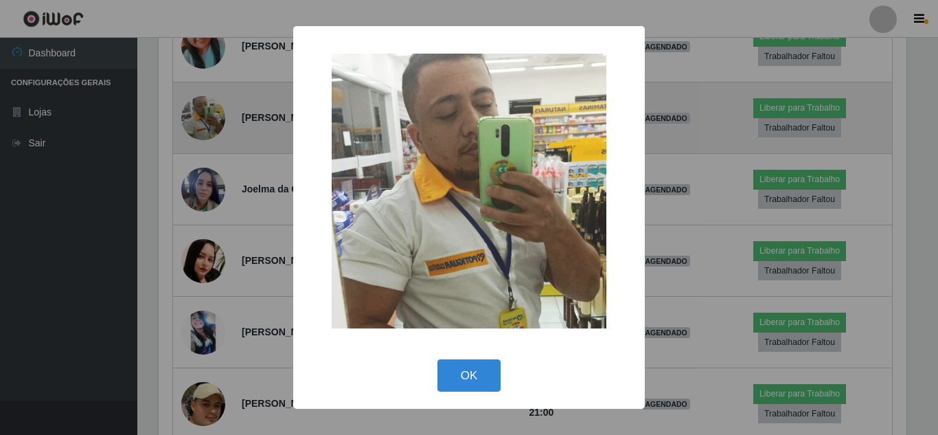
click at [206, 241] on div "× OK Cancel" at bounding box center [469, 217] width 938 height 435
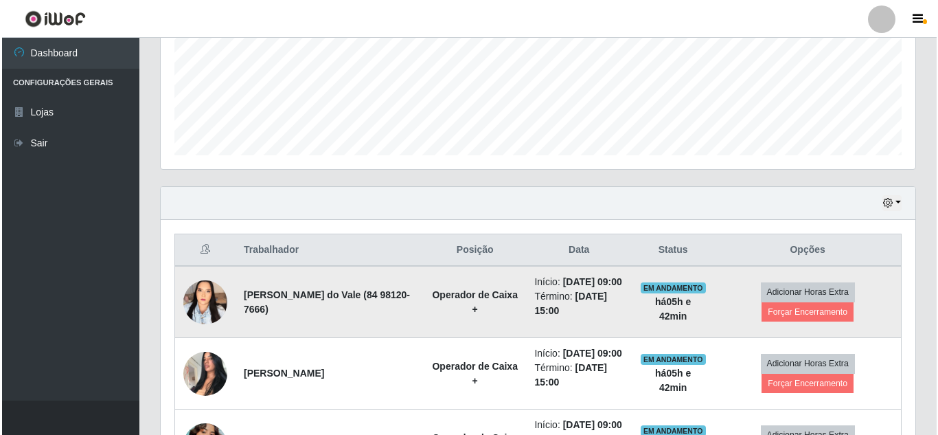
scroll to position [404, 0]
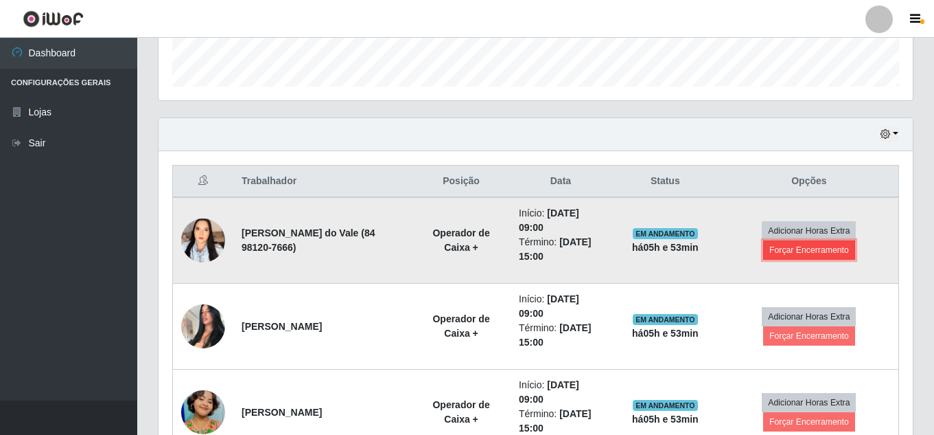
click at [811, 253] on button "Forçar Encerramento" at bounding box center [810, 249] width 92 height 19
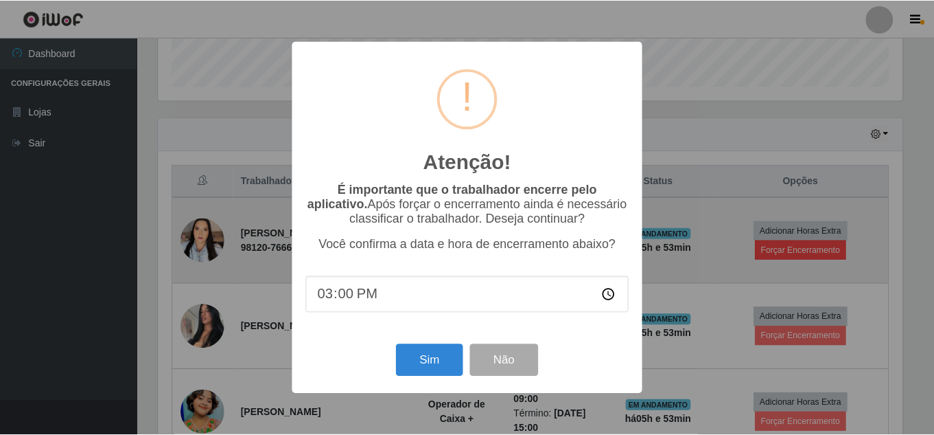
scroll to position [285, 748]
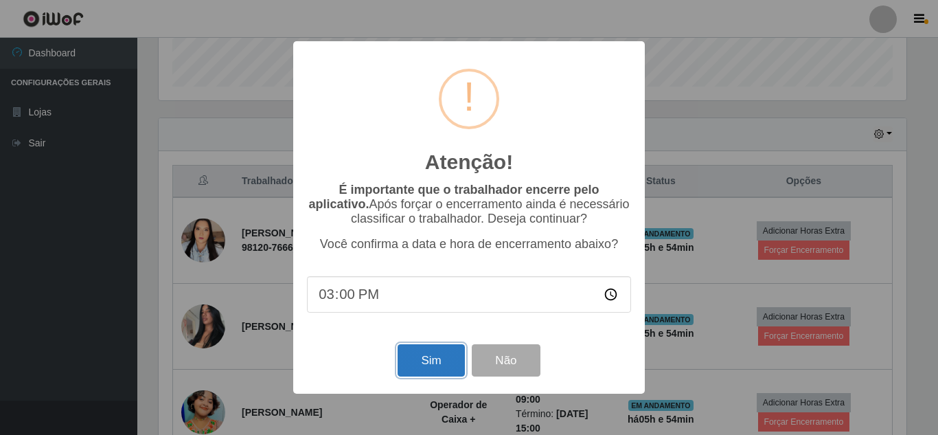
click at [435, 370] on button "Sim" at bounding box center [431, 360] width 67 height 32
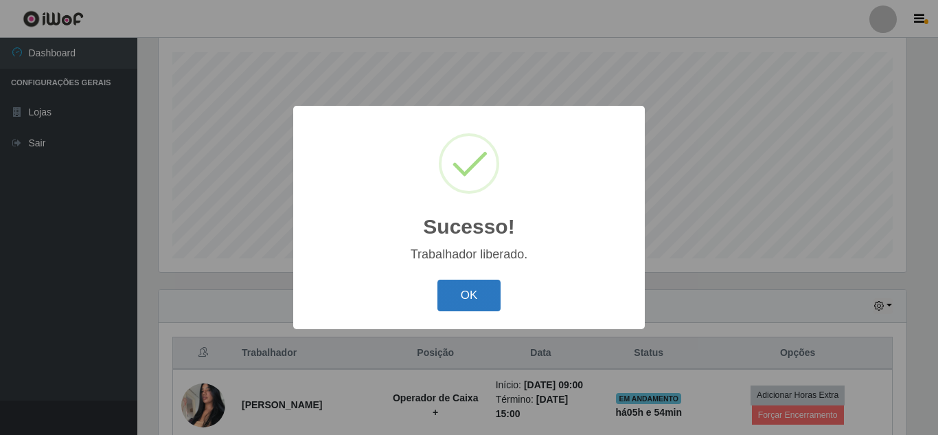
click at [474, 301] on button "OK" at bounding box center [469, 295] width 64 height 32
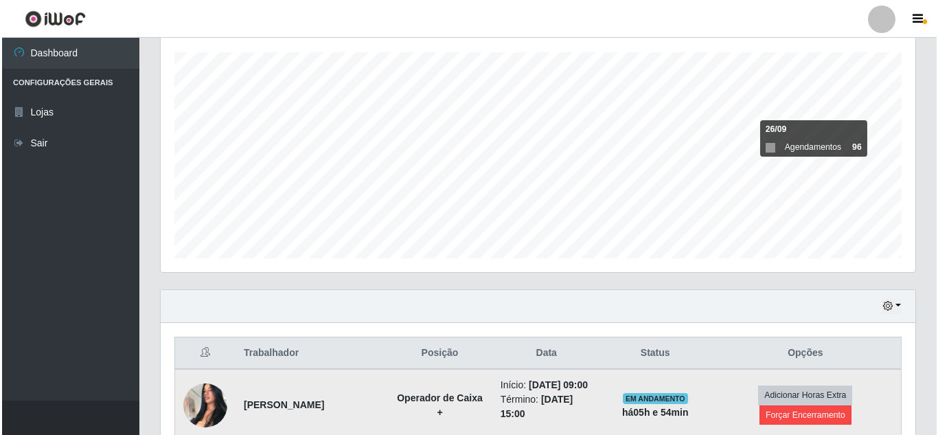
scroll to position [439, 0]
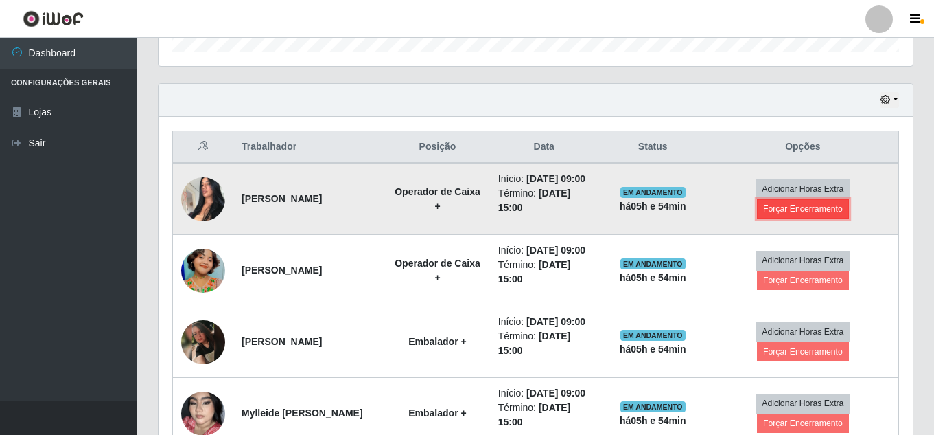
click at [799, 218] on button "Forçar Encerramento" at bounding box center [803, 208] width 92 height 19
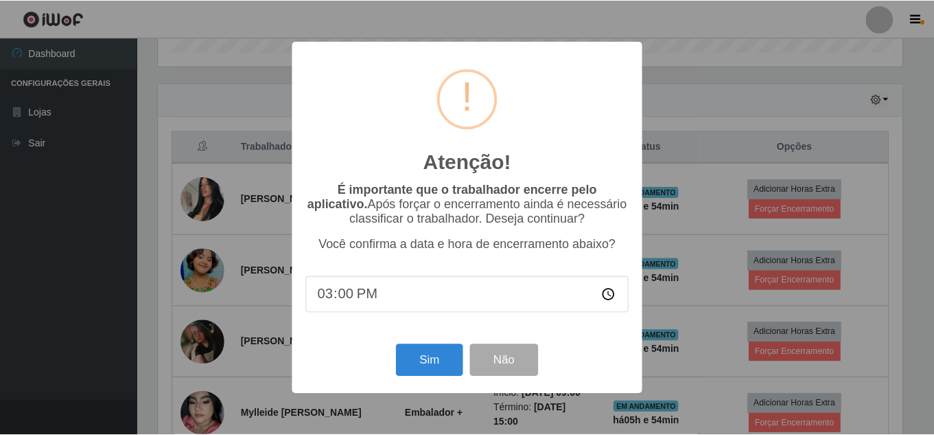
scroll to position [285, 748]
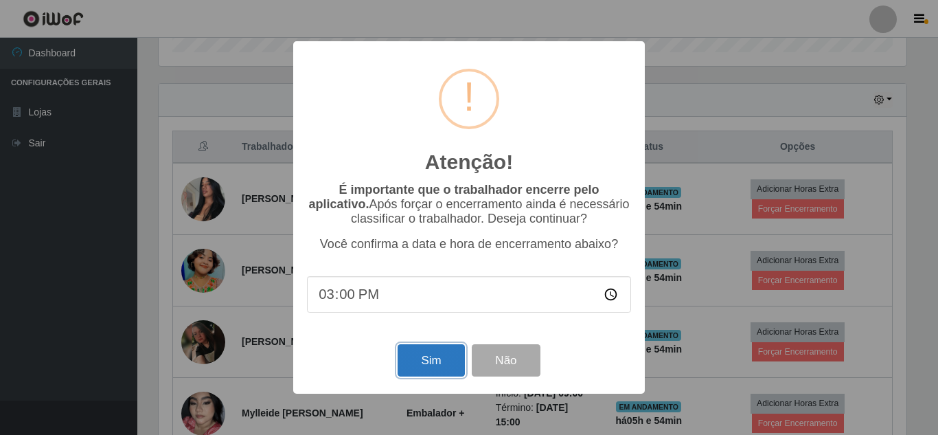
click at [437, 358] on button "Sim" at bounding box center [431, 360] width 67 height 32
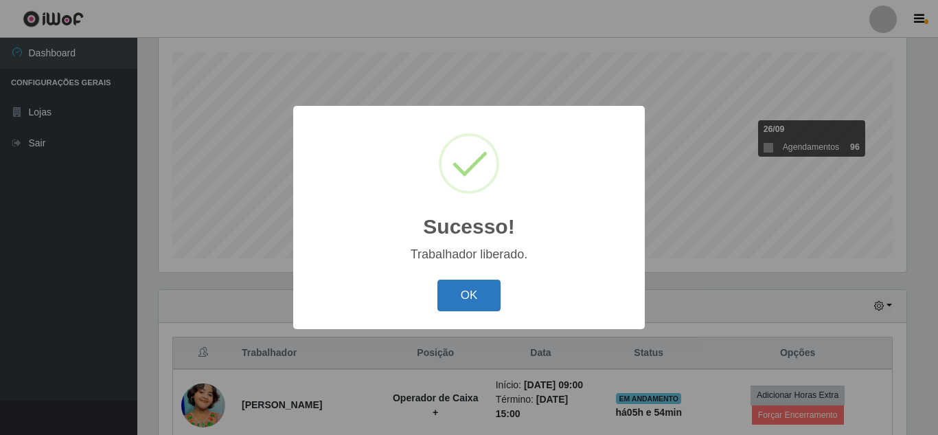
click at [472, 291] on button "OK" at bounding box center [469, 295] width 64 height 32
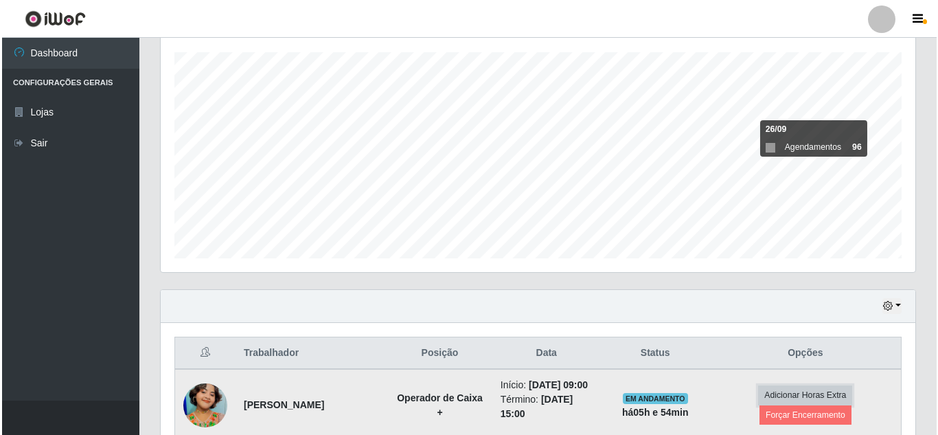
scroll to position [439, 0]
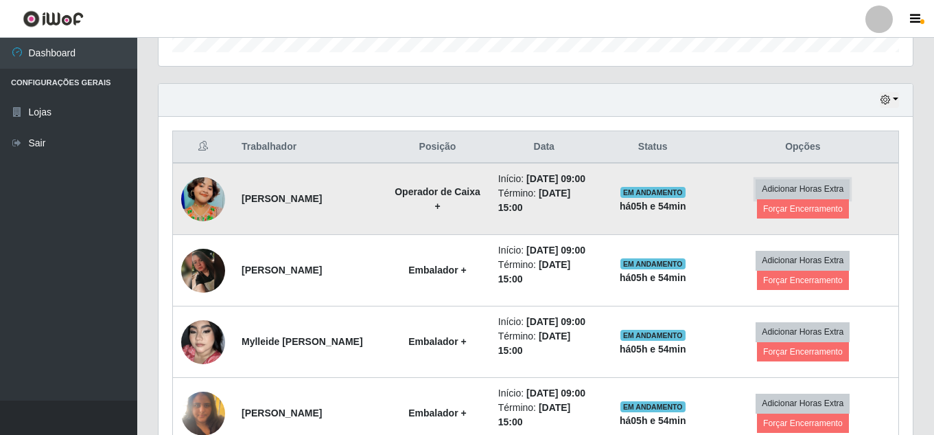
click at [779, 233] on td "Adicionar Horas Extra Forçar Encerramento" at bounding box center [804, 199] width 192 height 72
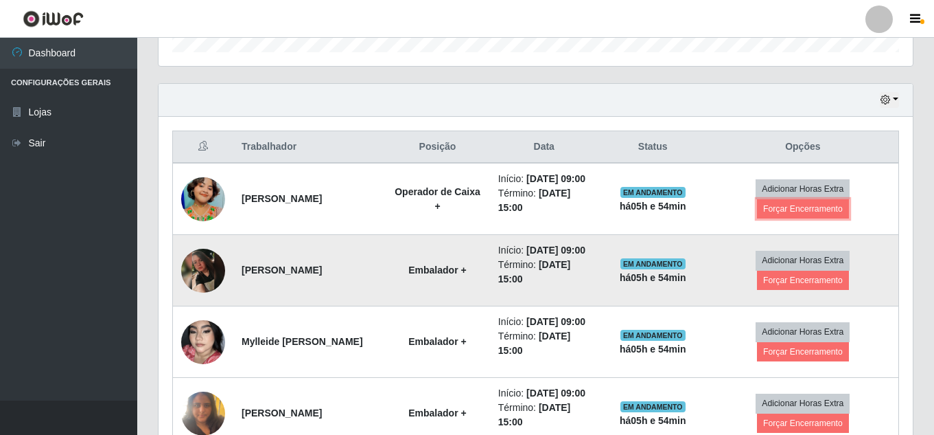
drag, startPoint x: 803, startPoint y: 219, endPoint x: 757, endPoint y: 249, distance: 55.0
click at [793, 227] on td "Adicionar Horas Extra Forçar Encerramento" at bounding box center [804, 199] width 192 height 72
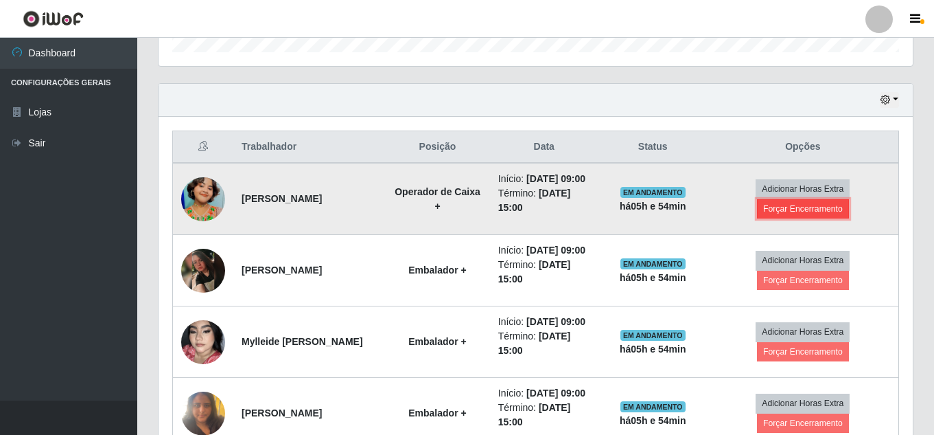
click at [801, 218] on button "Forçar Encerramento" at bounding box center [803, 208] width 92 height 19
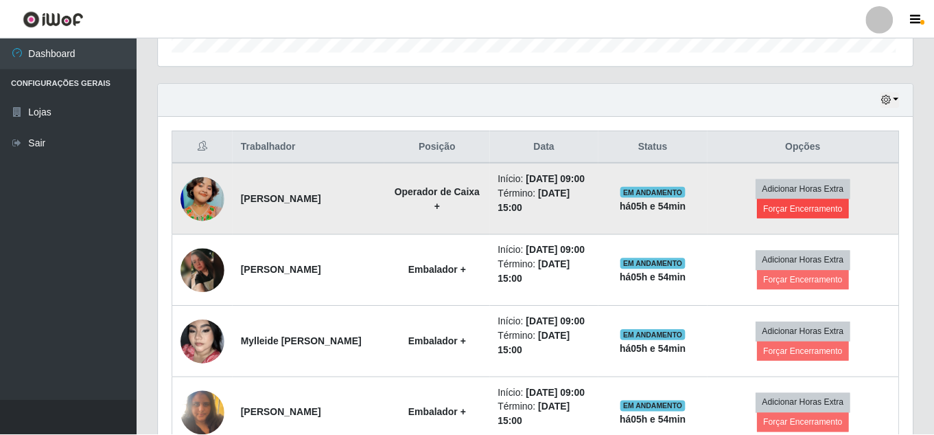
scroll to position [285, 748]
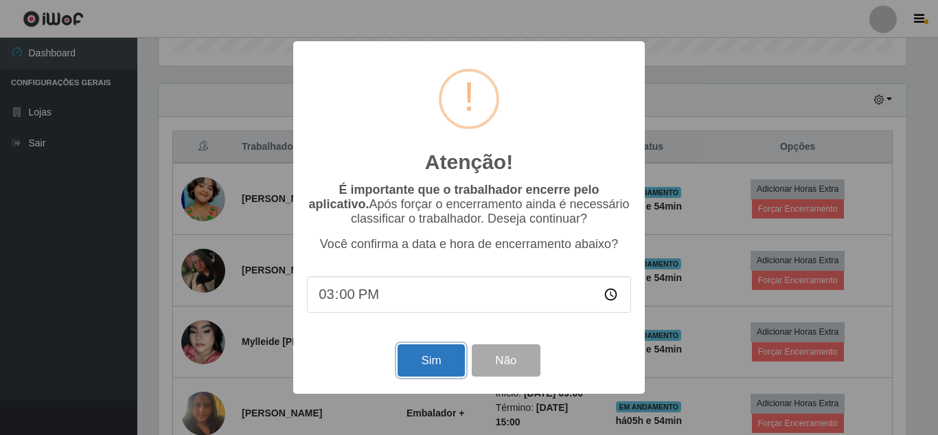
click at [424, 362] on button "Sim" at bounding box center [431, 360] width 67 height 32
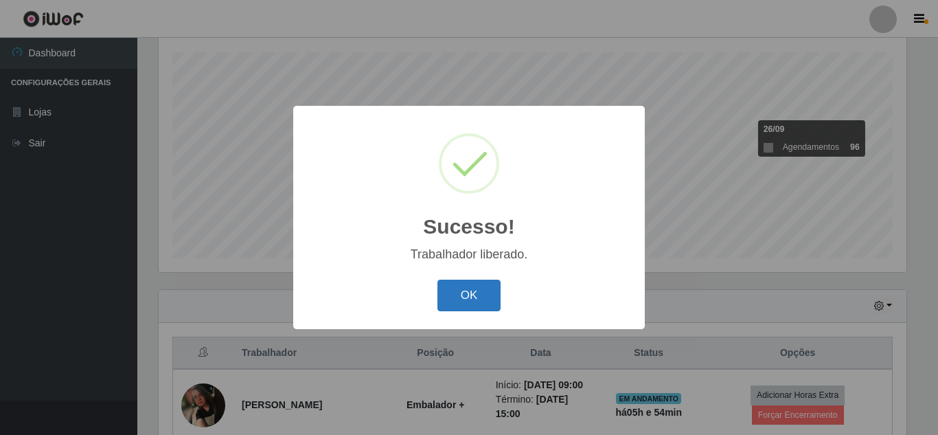
drag, startPoint x: 477, startPoint y: 297, endPoint x: 553, endPoint y: 301, distance: 75.6
click at [477, 297] on button "OK" at bounding box center [469, 295] width 64 height 32
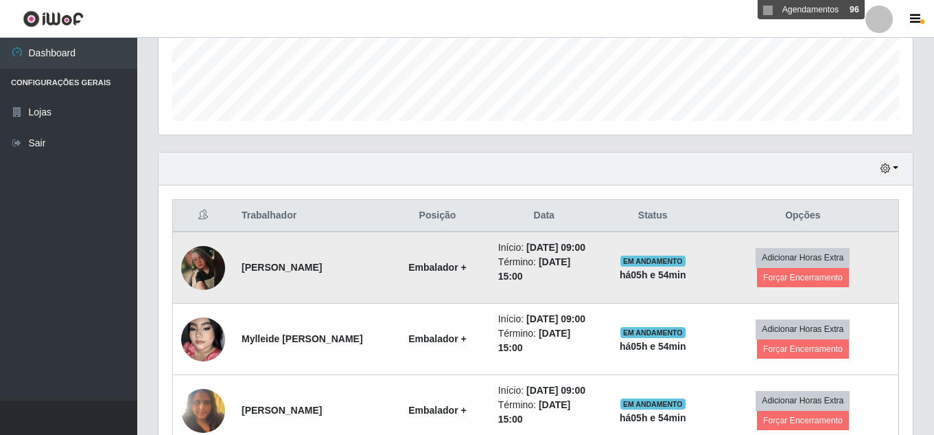
scroll to position [285, 755]
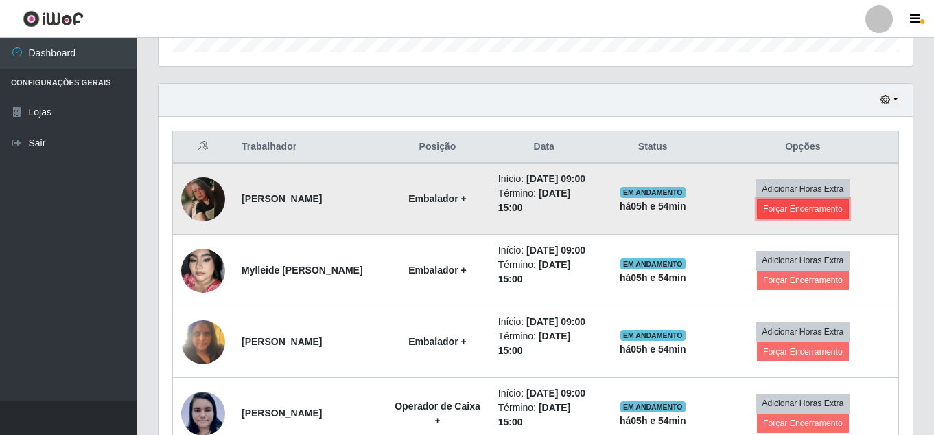
click at [816, 218] on button "Forçar Encerramento" at bounding box center [803, 208] width 92 height 19
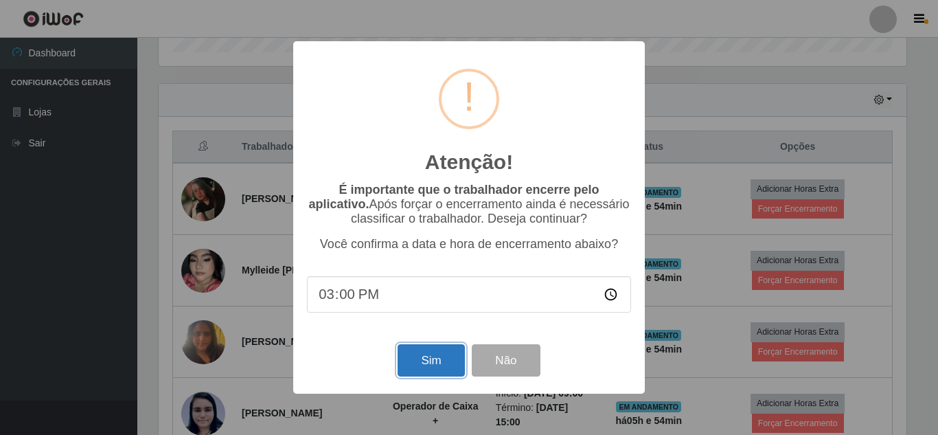
click at [428, 367] on button "Sim" at bounding box center [431, 360] width 67 height 32
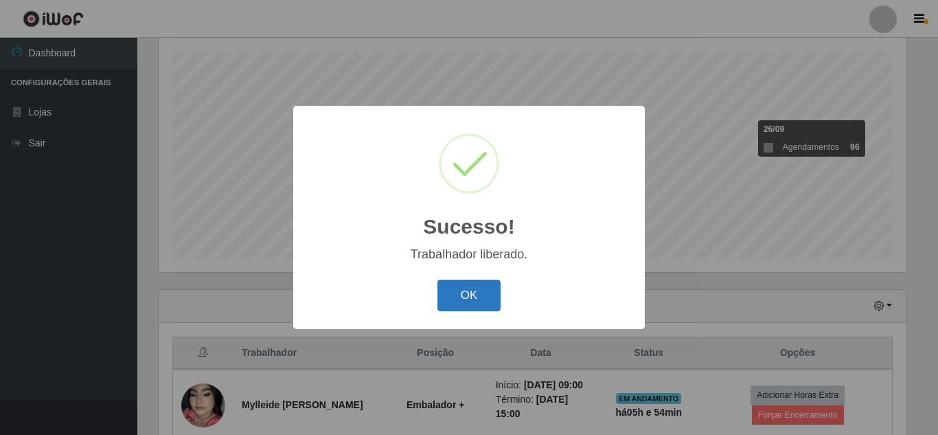
click at [470, 299] on button "OK" at bounding box center [469, 295] width 64 height 32
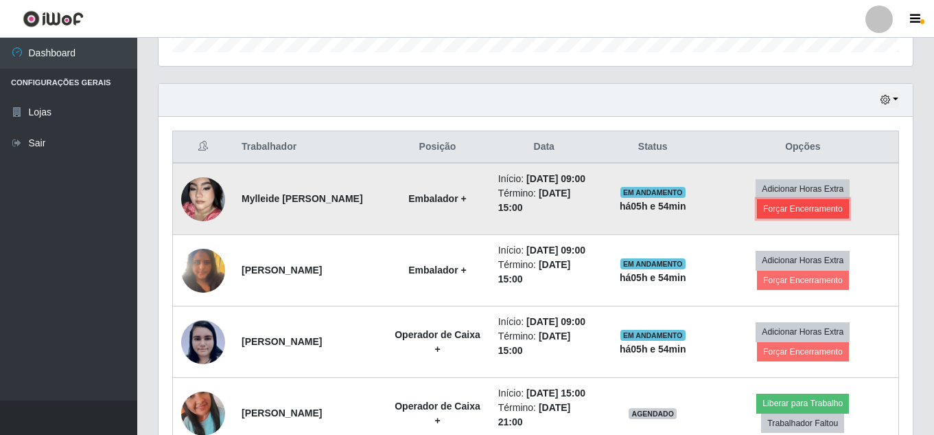
click at [811, 217] on button "Forçar Encerramento" at bounding box center [803, 208] width 92 height 19
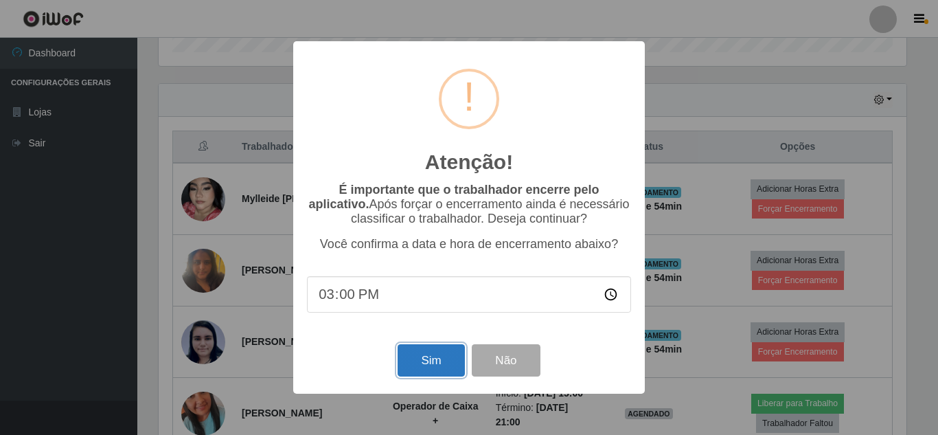
click at [422, 367] on button "Sim" at bounding box center [431, 360] width 67 height 32
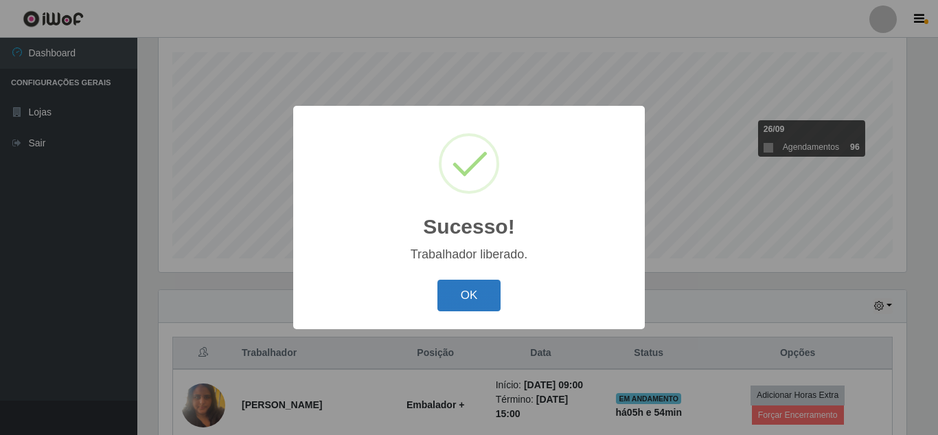
click at [477, 299] on button "OK" at bounding box center [469, 295] width 64 height 32
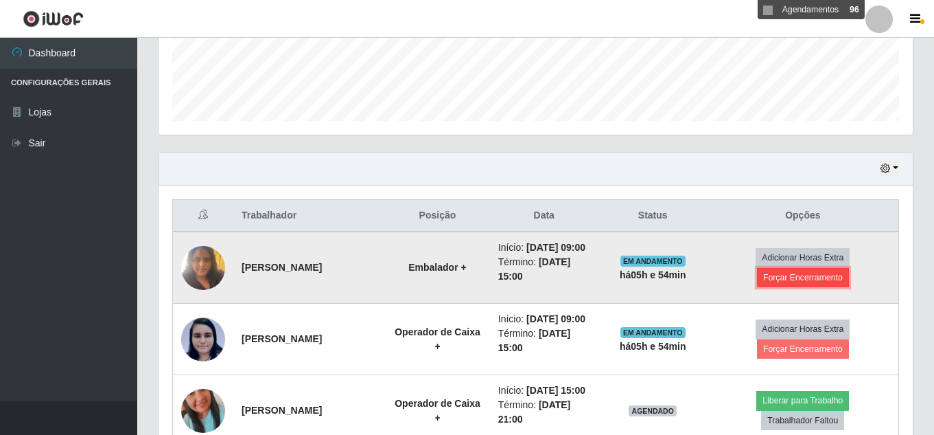
click at [801, 286] on button "Forçar Encerramento" at bounding box center [803, 277] width 92 height 19
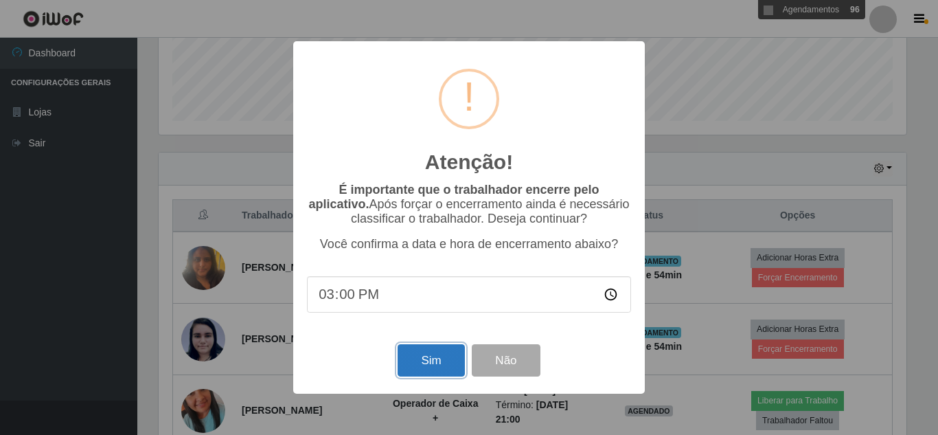
click at [438, 363] on button "Sim" at bounding box center [431, 360] width 67 height 32
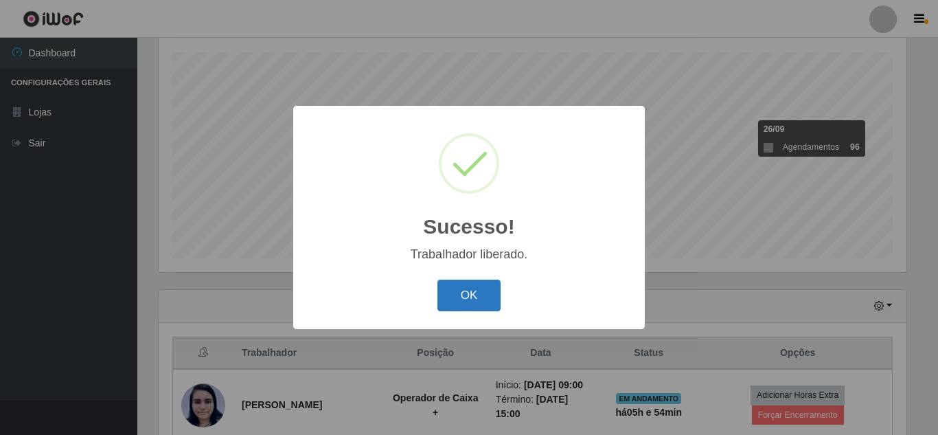
click at [492, 303] on button "OK" at bounding box center [469, 295] width 64 height 32
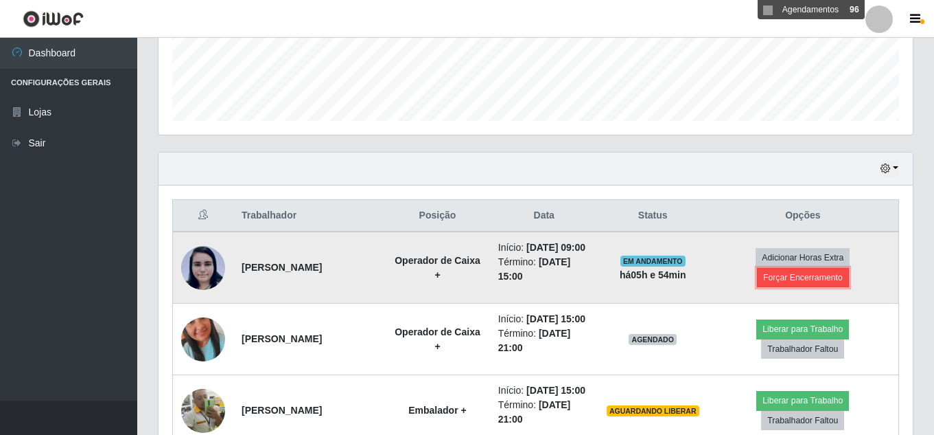
click at [801, 286] on button "Forçar Encerramento" at bounding box center [803, 277] width 92 height 19
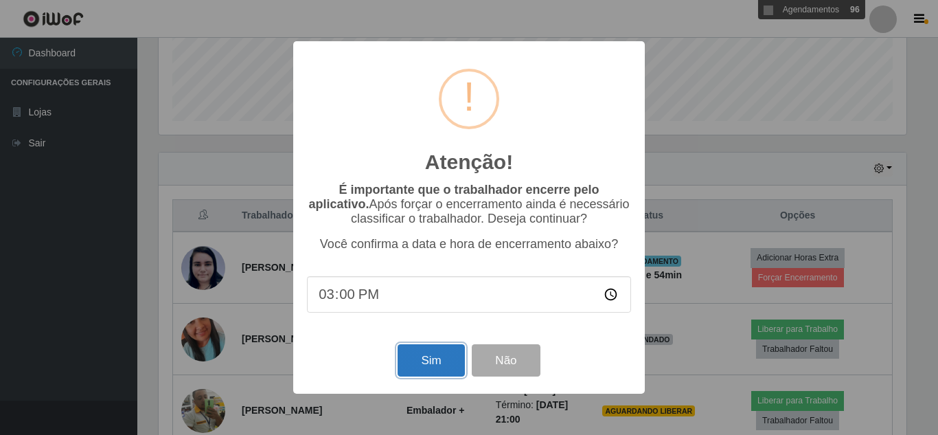
click at [425, 365] on button "Sim" at bounding box center [431, 360] width 67 height 32
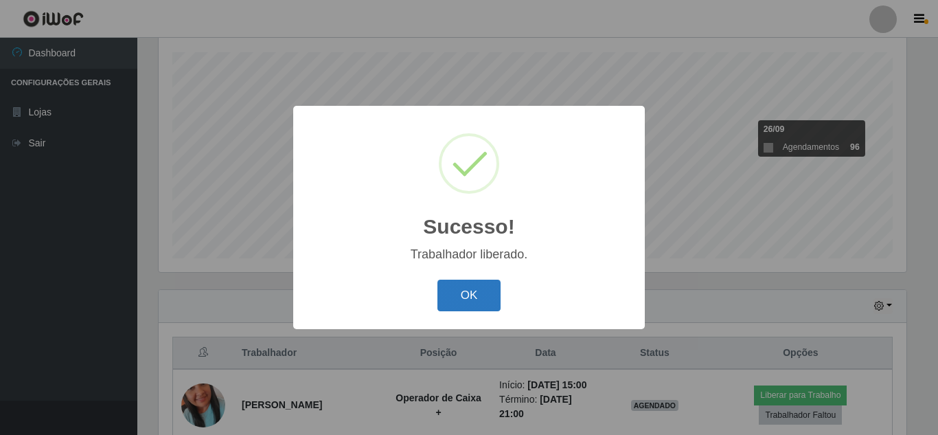
click at [478, 295] on button "OK" at bounding box center [469, 295] width 64 height 32
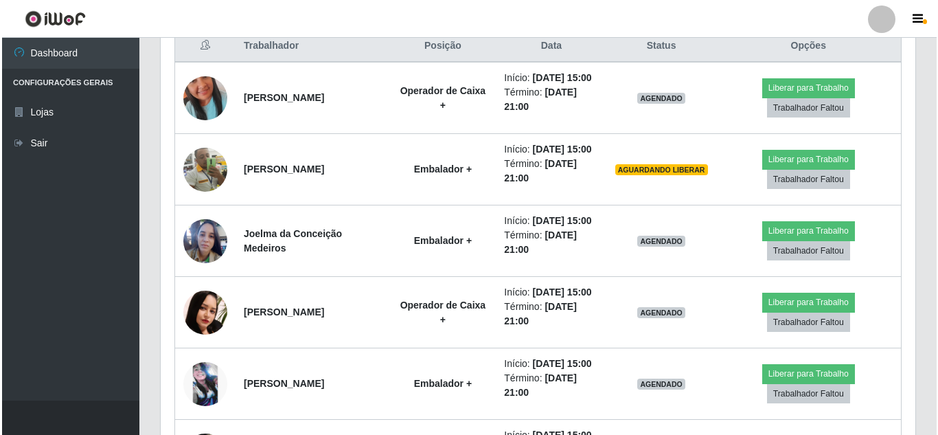
scroll to position [522, 0]
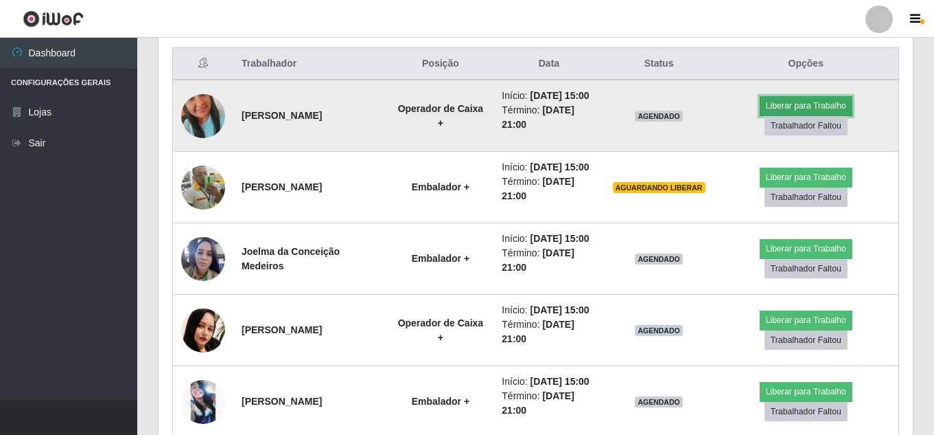
click at [811, 114] on button "Liberar para Trabalho" at bounding box center [806, 105] width 93 height 19
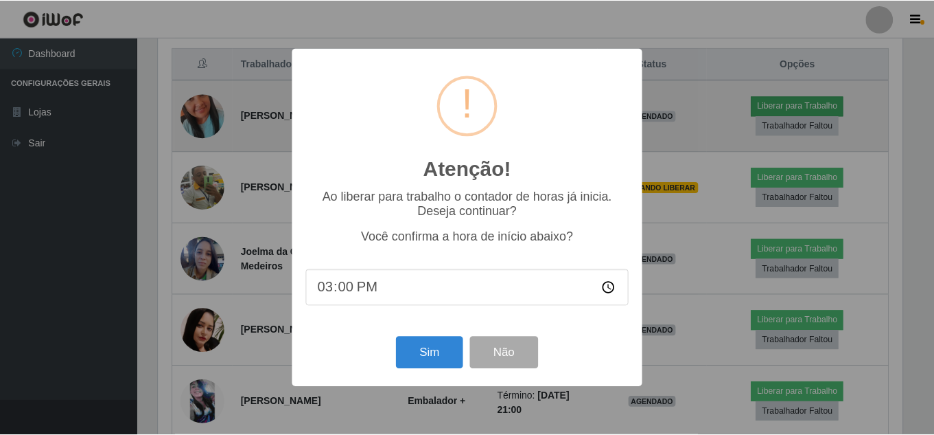
scroll to position [285, 748]
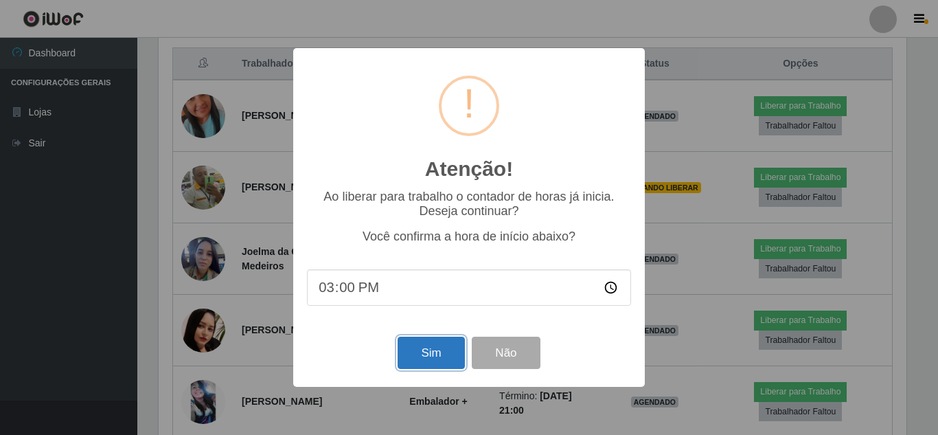
click at [439, 360] on button "Sim" at bounding box center [431, 352] width 67 height 32
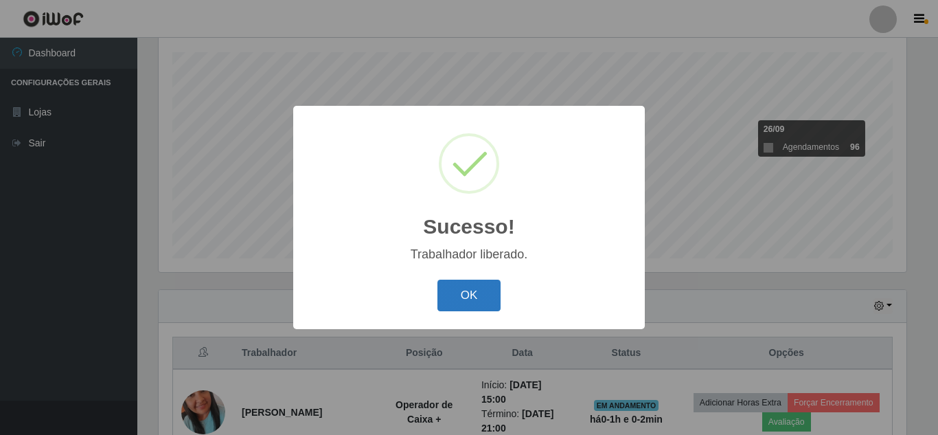
click at [465, 303] on button "OK" at bounding box center [469, 295] width 64 height 32
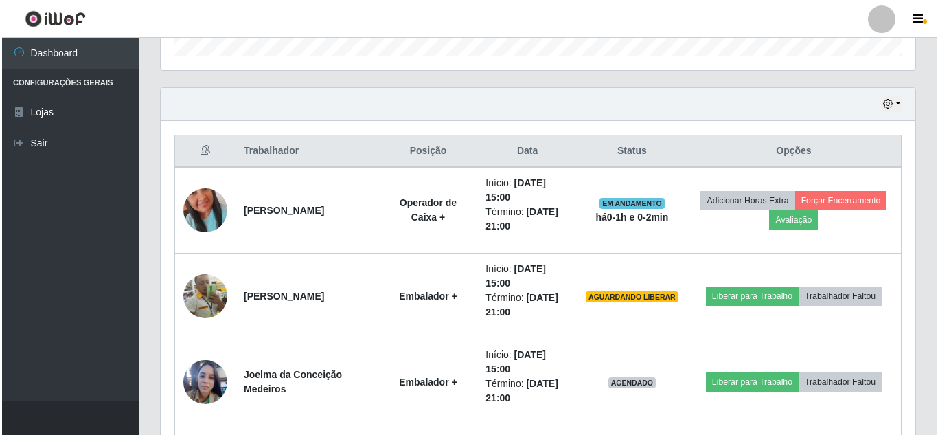
scroll to position [439, 0]
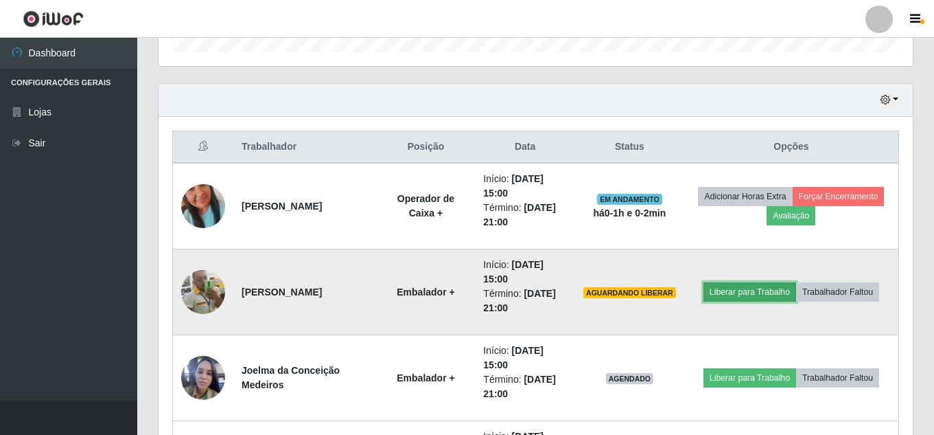
click at [776, 291] on button "Liberar para Trabalho" at bounding box center [750, 291] width 93 height 19
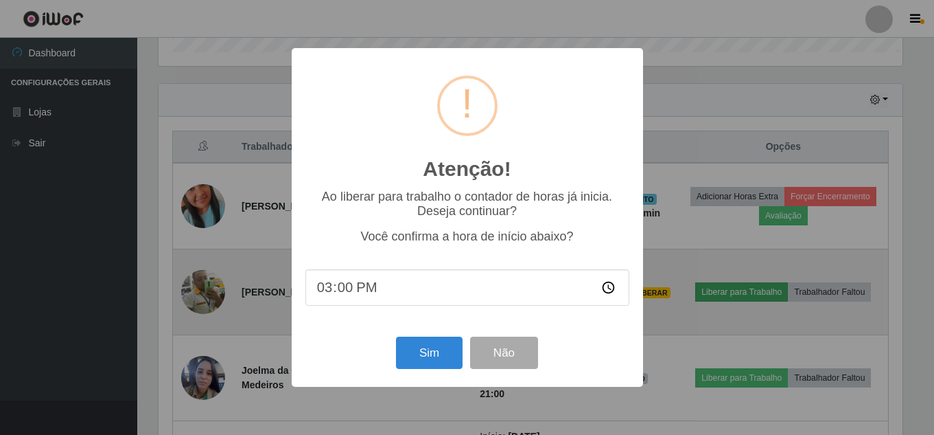
scroll to position [285, 748]
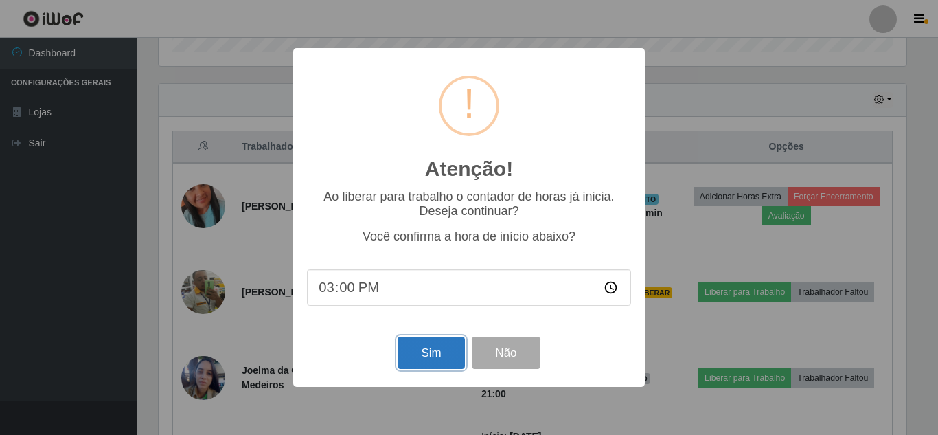
click at [428, 355] on button "Sim" at bounding box center [431, 352] width 67 height 32
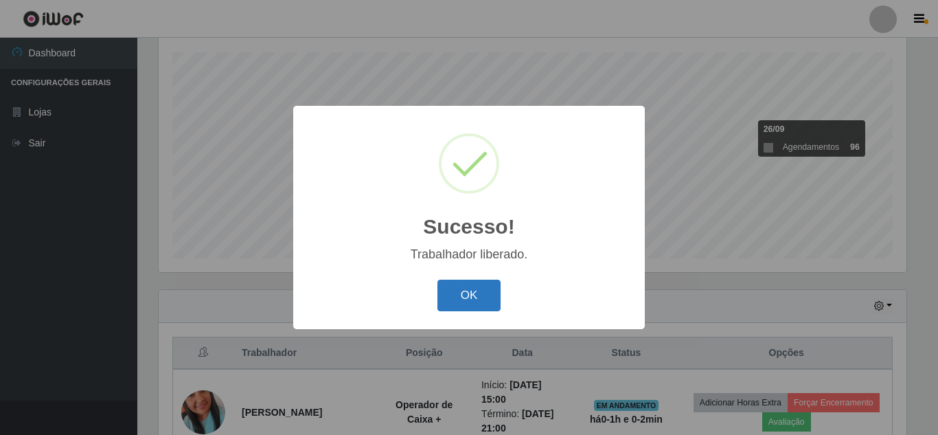
click at [469, 295] on button "OK" at bounding box center [469, 295] width 64 height 32
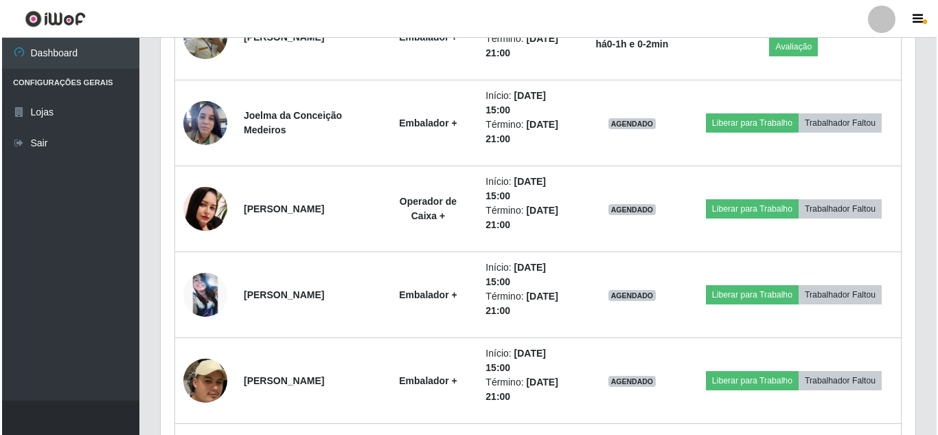
scroll to position [782, 0]
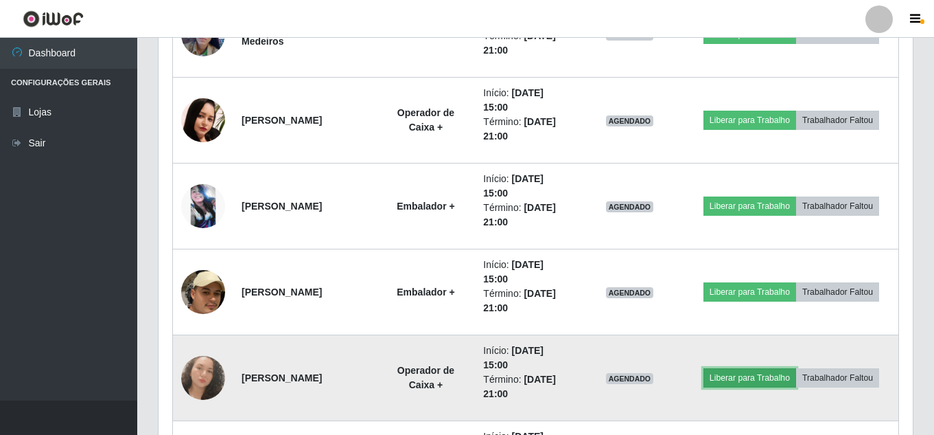
click at [750, 379] on button "Liberar para Trabalho" at bounding box center [750, 377] width 93 height 19
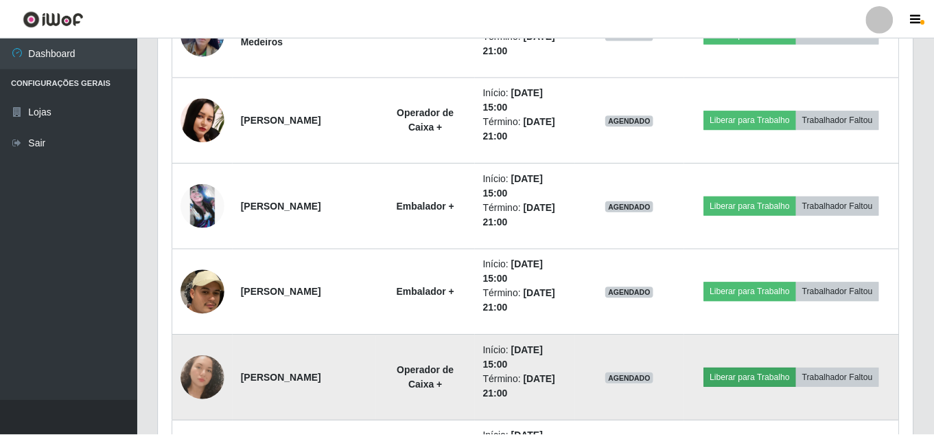
scroll to position [285, 748]
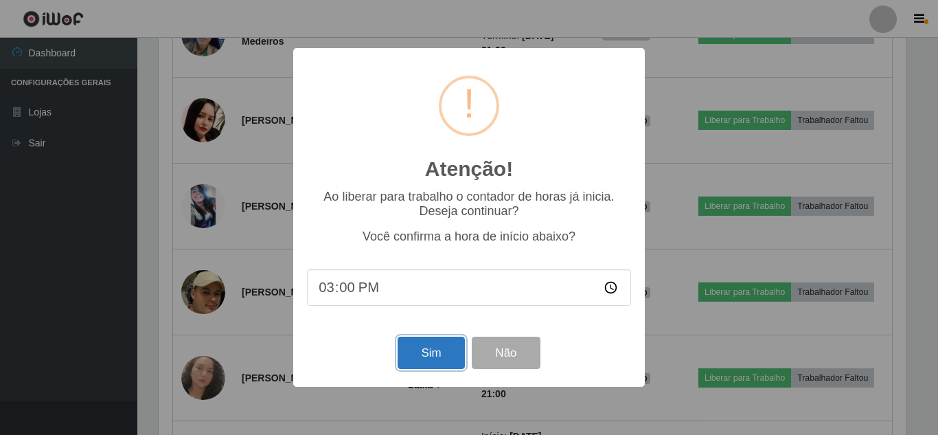
click at [428, 362] on button "Sim" at bounding box center [431, 352] width 67 height 32
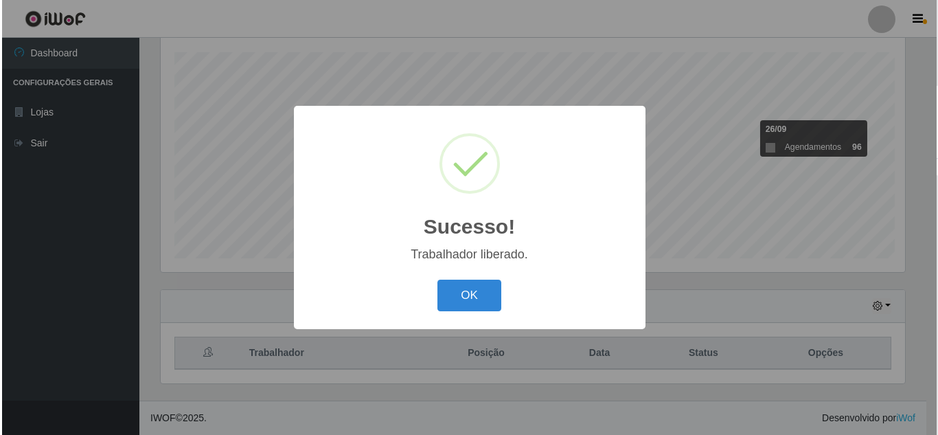
scroll to position [233, 0]
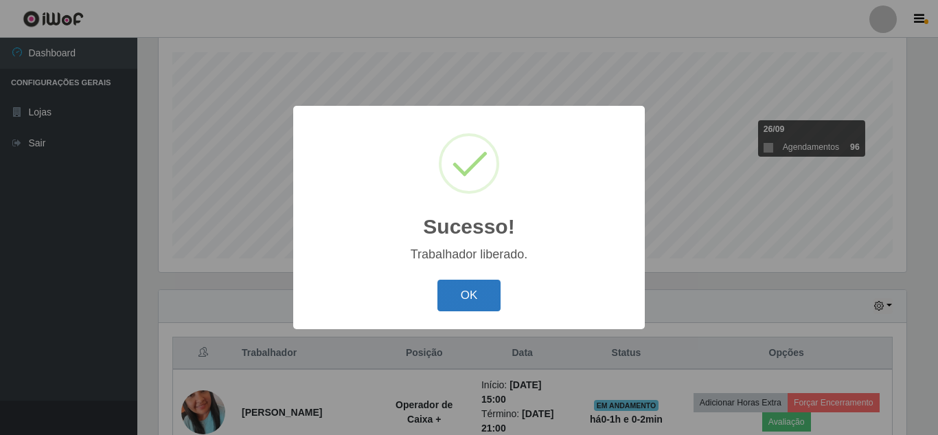
click at [462, 308] on button "OK" at bounding box center [469, 295] width 64 height 32
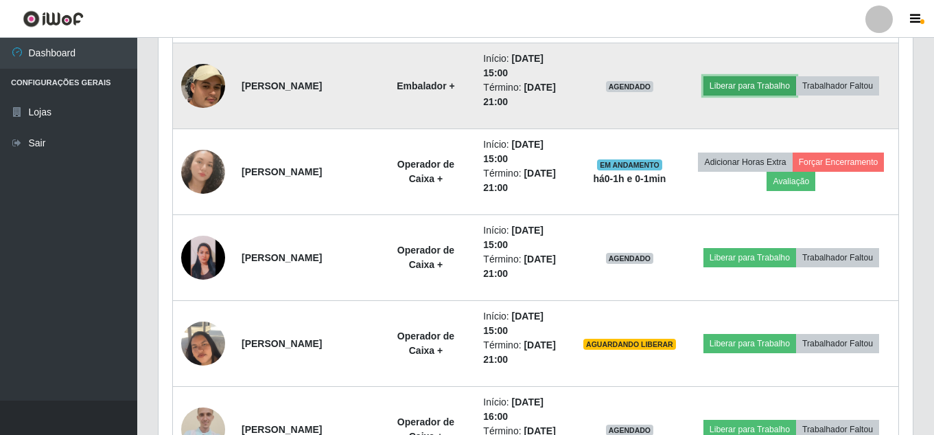
click at [746, 92] on button "Liberar para Trabalho" at bounding box center [750, 85] width 93 height 19
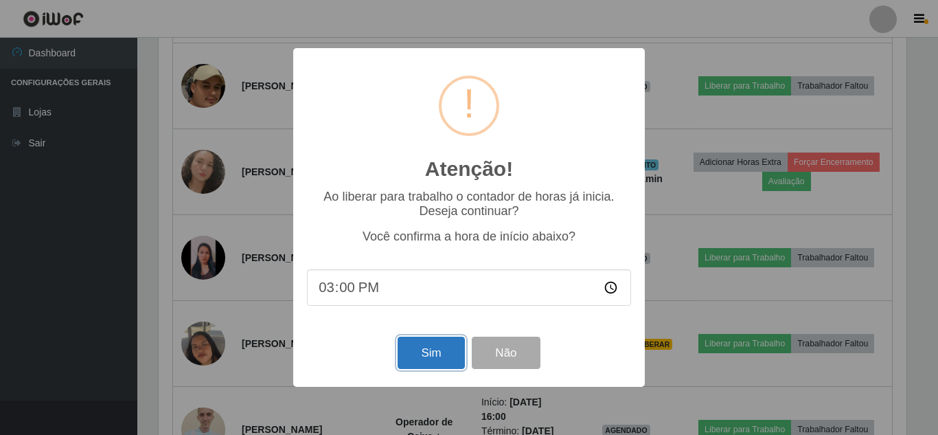
click at [446, 354] on button "Sim" at bounding box center [431, 352] width 67 height 32
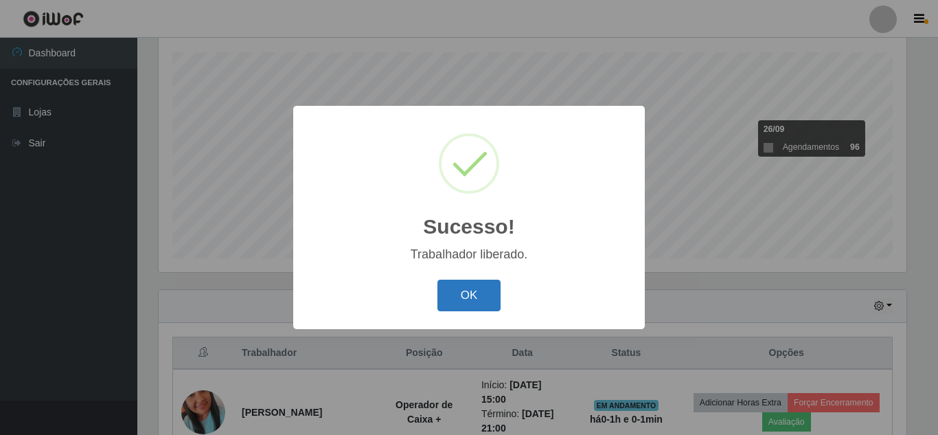
click at [461, 301] on button "OK" at bounding box center [469, 295] width 64 height 32
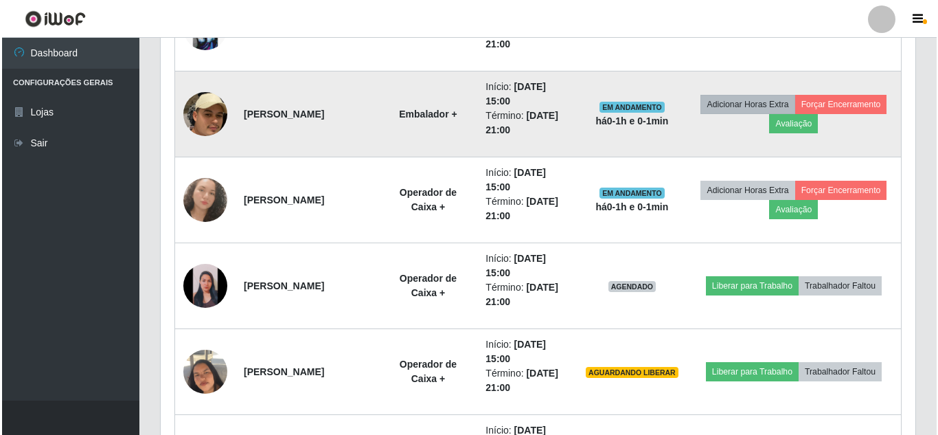
scroll to position [988, 0]
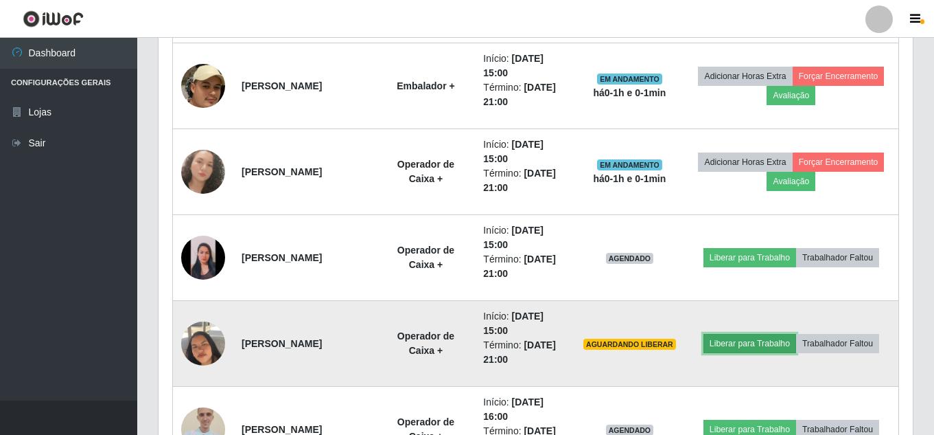
click at [760, 348] on button "Liberar para Trabalho" at bounding box center [750, 343] width 93 height 19
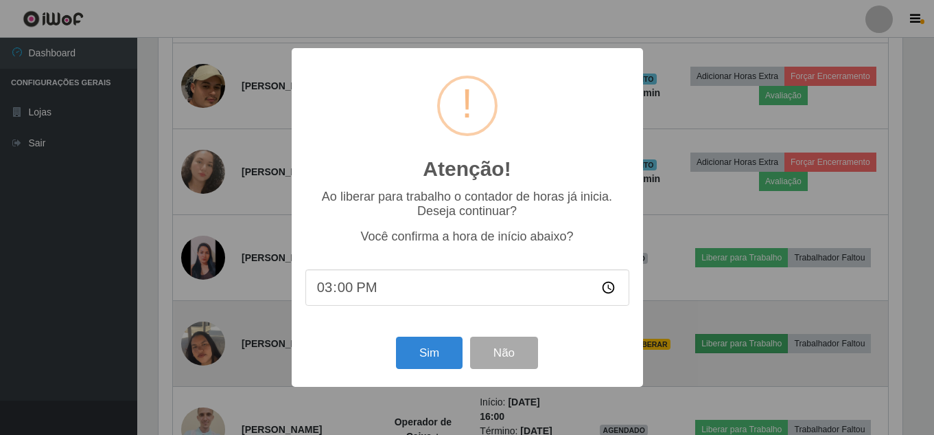
scroll to position [285, 748]
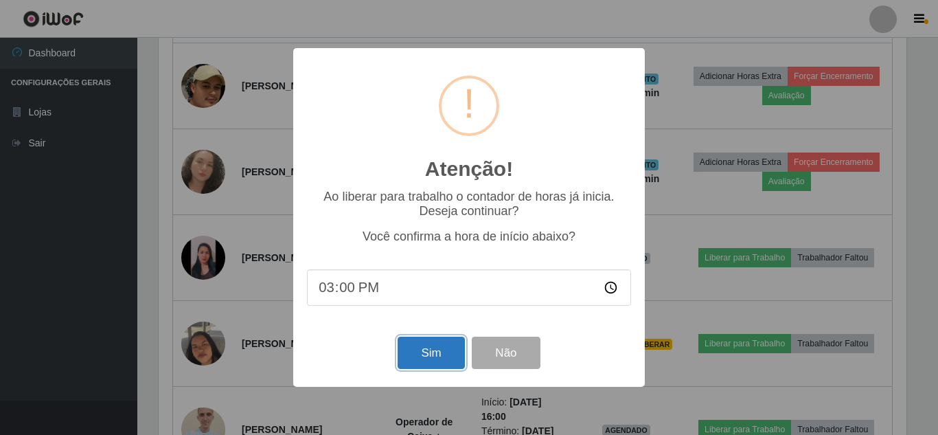
click at [428, 360] on button "Sim" at bounding box center [431, 352] width 67 height 32
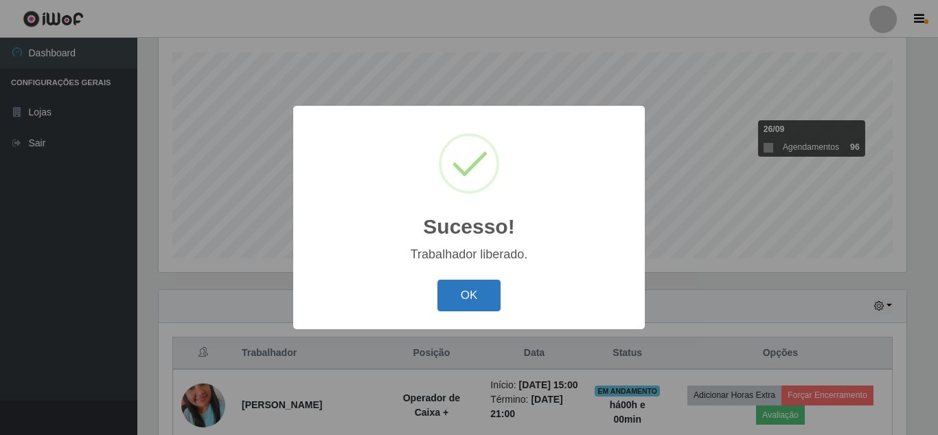
click at [462, 306] on button "OK" at bounding box center [469, 295] width 64 height 32
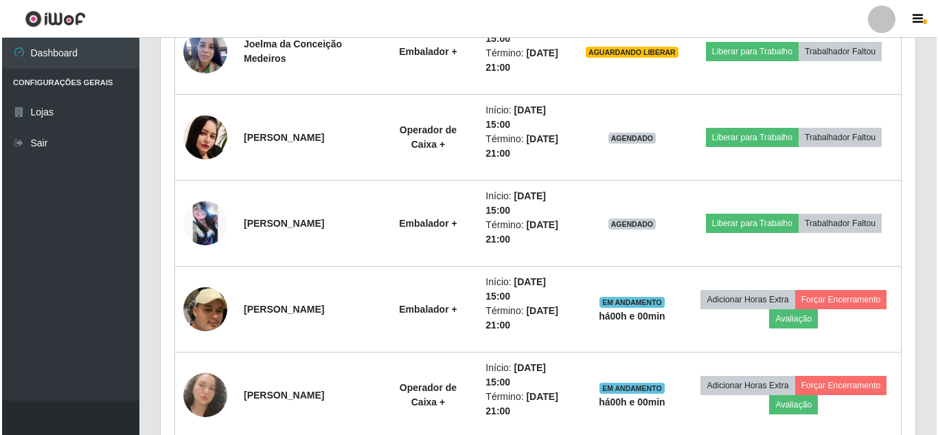
scroll to position [696, 0]
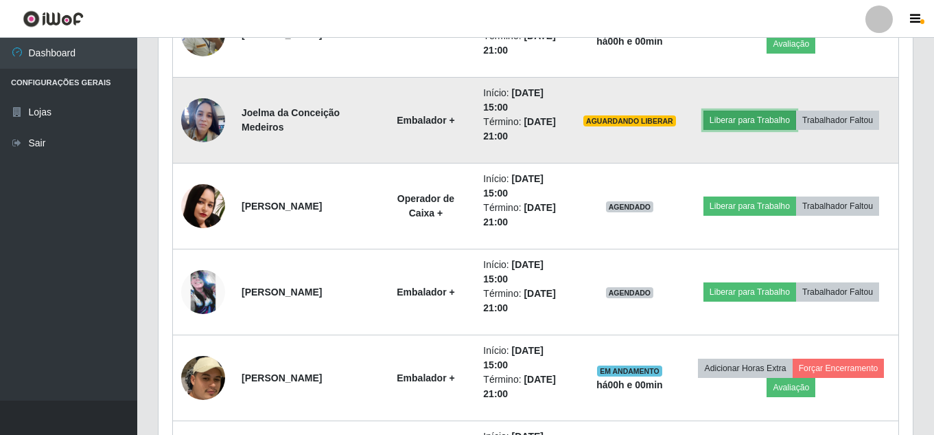
click at [759, 122] on button "Liberar para Trabalho" at bounding box center [750, 120] width 93 height 19
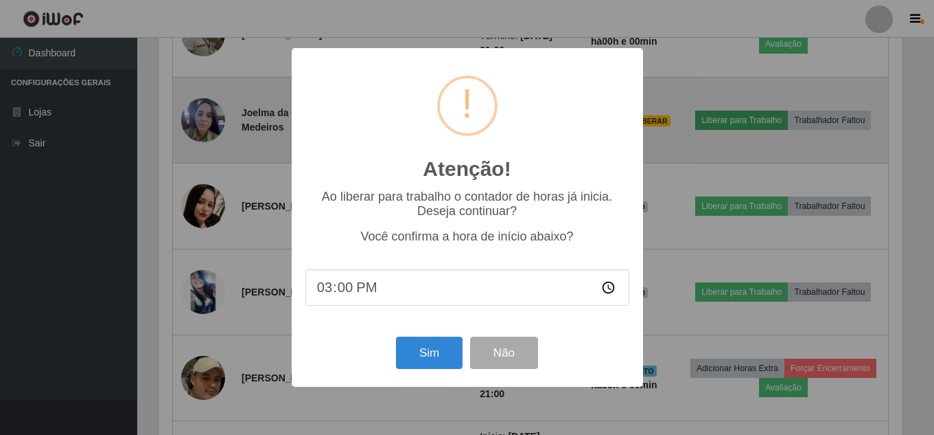
scroll to position [285, 748]
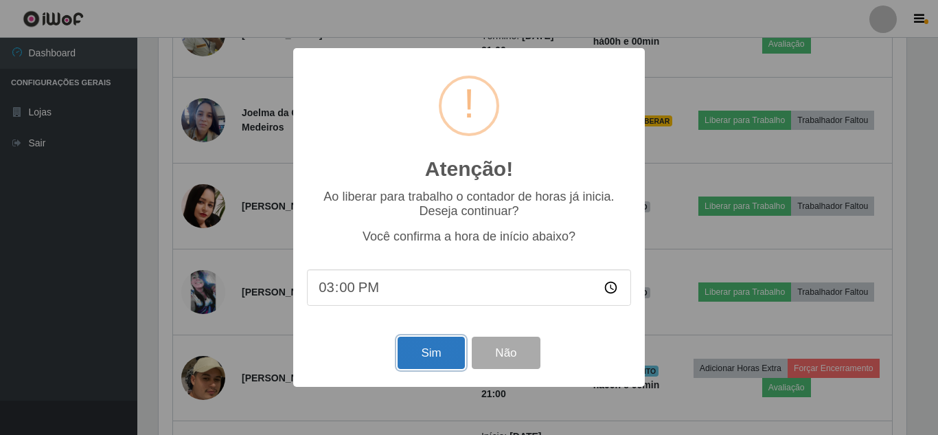
click at [435, 354] on button "Sim" at bounding box center [431, 352] width 67 height 32
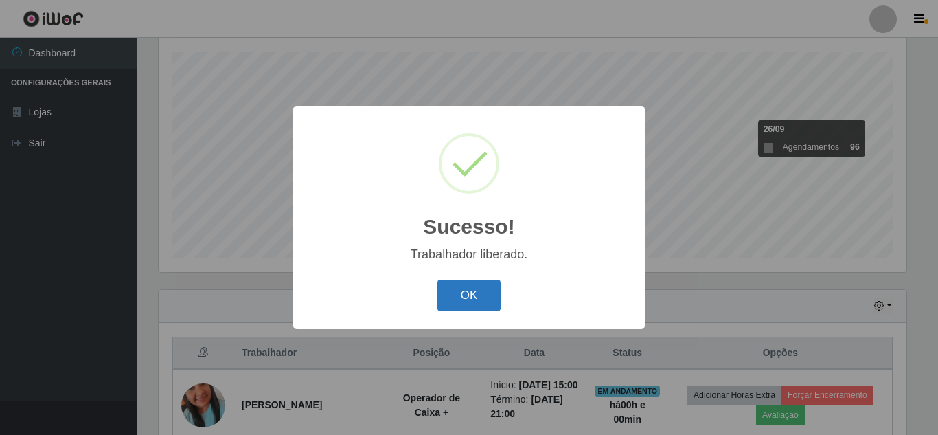
click at [469, 296] on button "OK" at bounding box center [469, 295] width 64 height 32
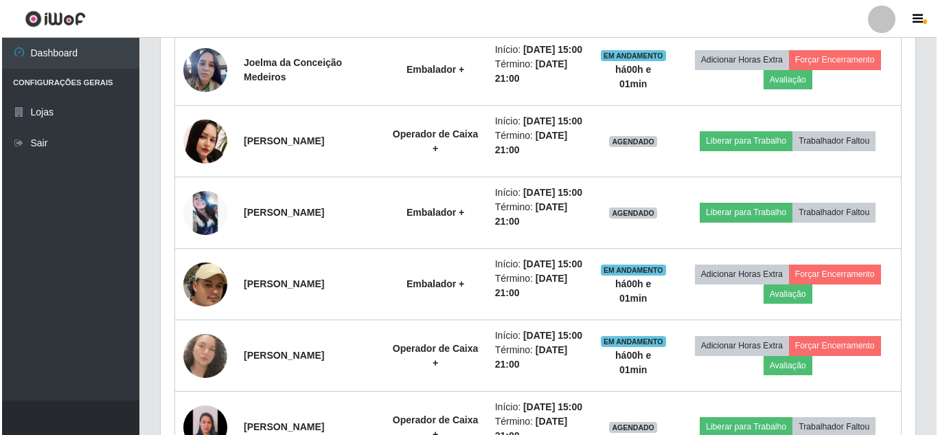
scroll to position [675, 0]
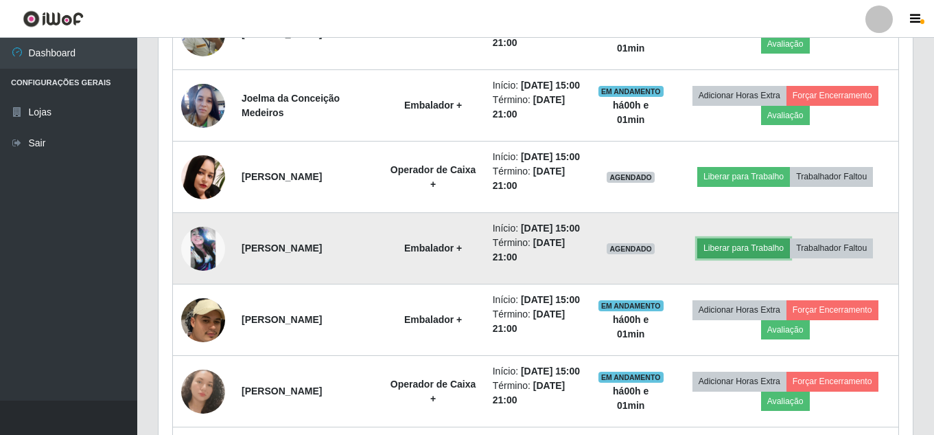
click at [753, 257] on button "Liberar para Trabalho" at bounding box center [744, 247] width 93 height 19
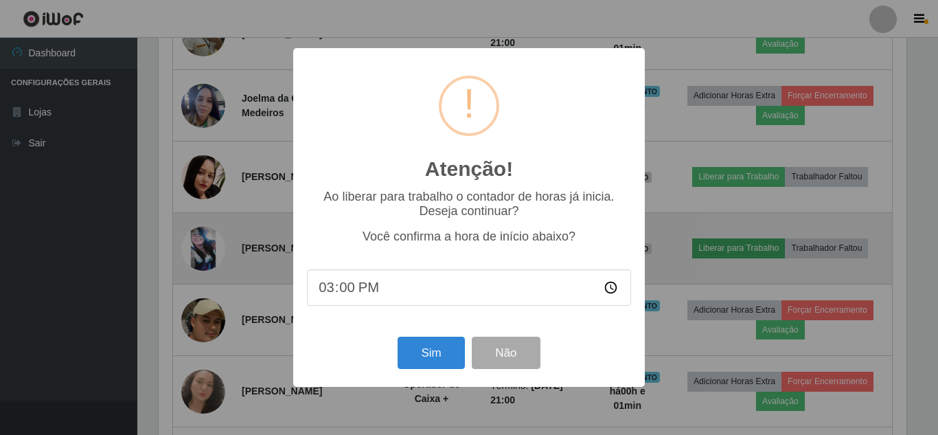
scroll to position [285, 748]
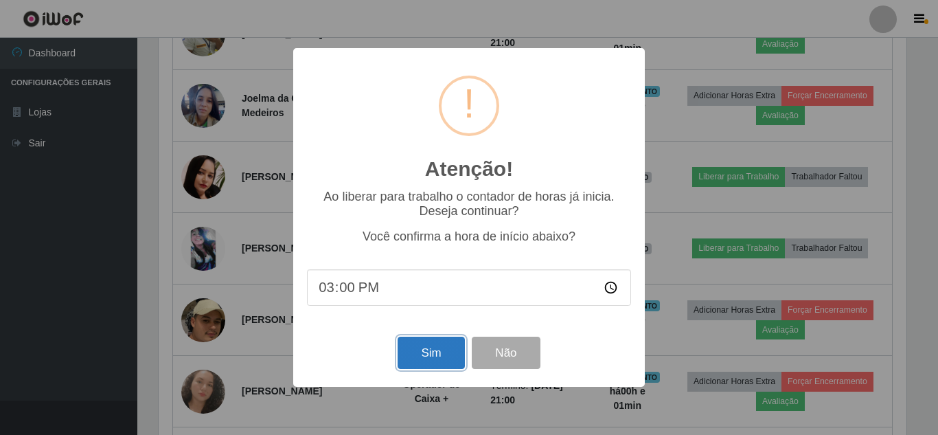
click at [441, 353] on button "Sim" at bounding box center [431, 352] width 67 height 32
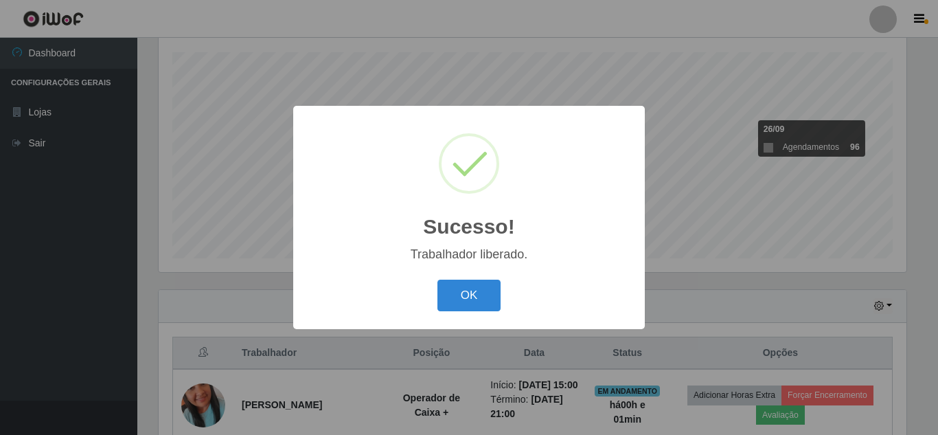
click at [437, 279] on button "OK" at bounding box center [469, 295] width 64 height 32
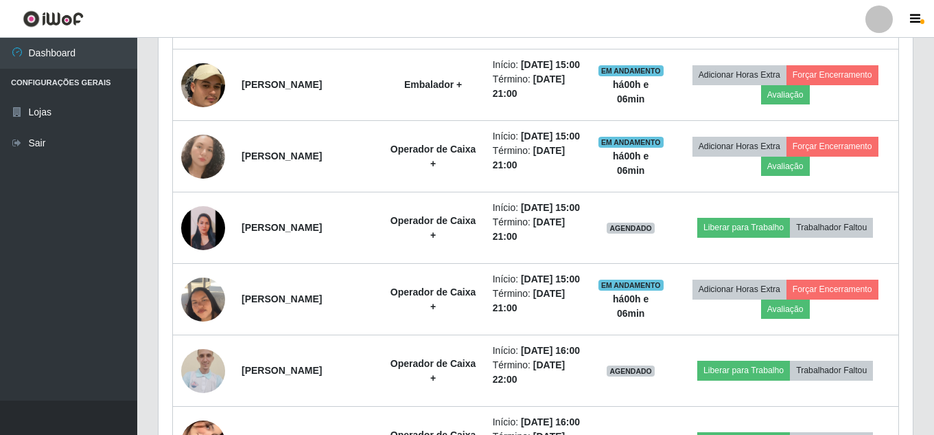
scroll to position [963, 0]
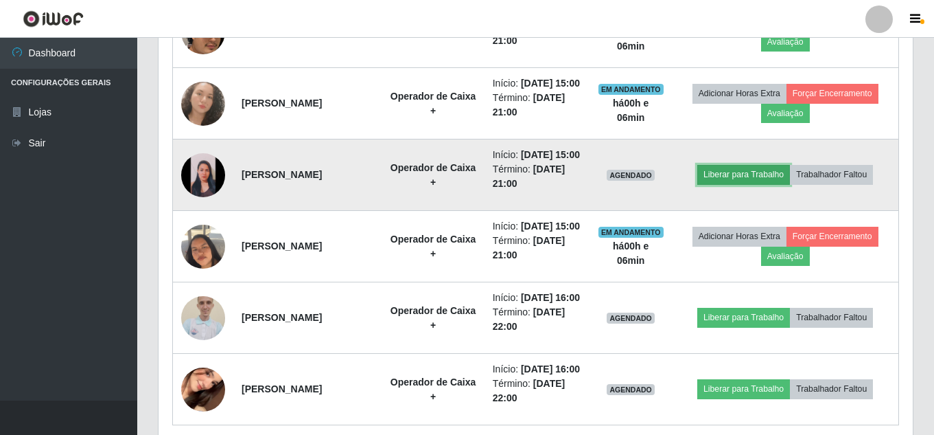
click at [768, 184] on button "Liberar para Trabalho" at bounding box center [744, 174] width 93 height 19
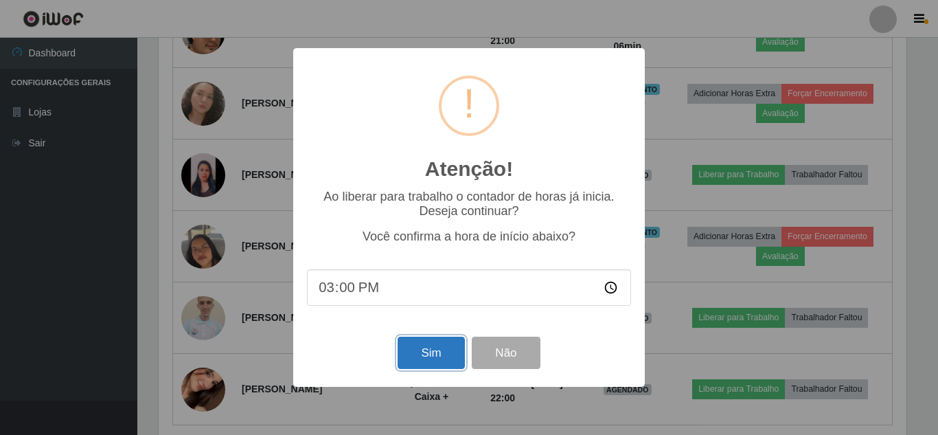
click at [444, 356] on button "Sim" at bounding box center [431, 352] width 67 height 32
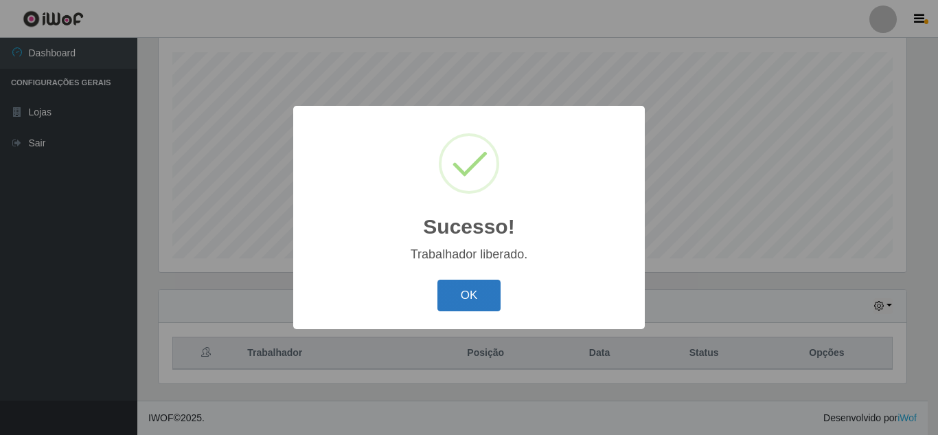
click at [475, 304] on button "OK" at bounding box center [469, 295] width 64 height 32
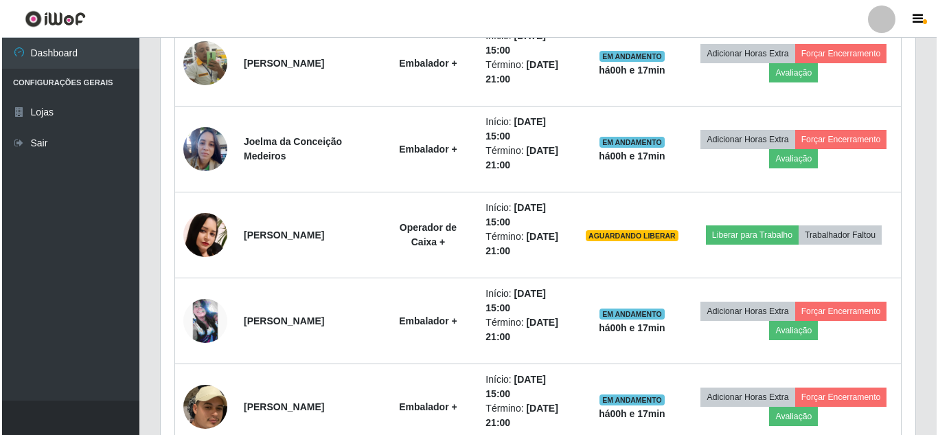
scroll to position [670, 0]
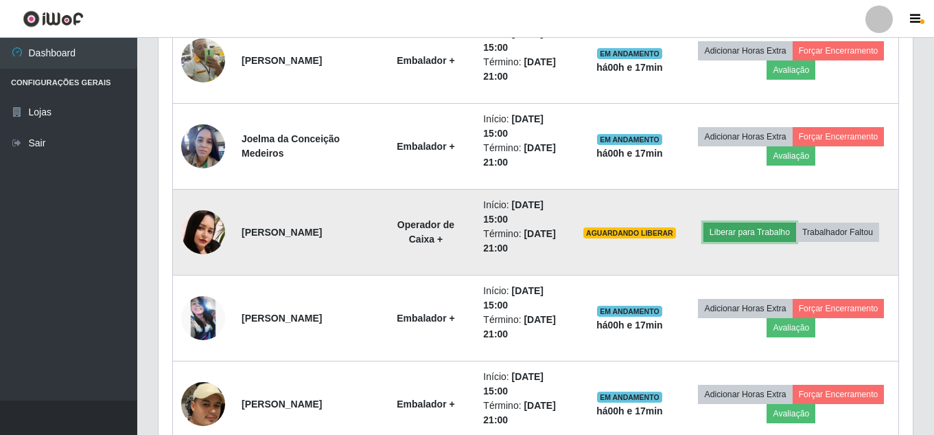
click at [765, 230] on button "Liberar para Trabalho" at bounding box center [750, 231] width 93 height 19
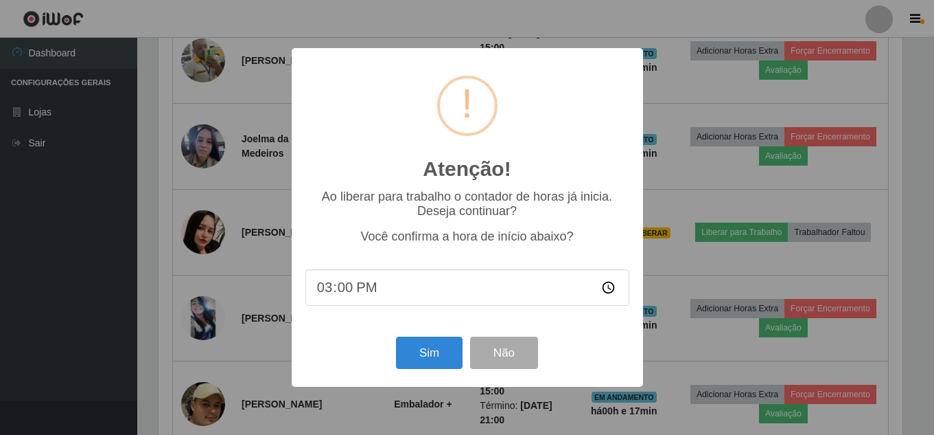
scroll to position [285, 748]
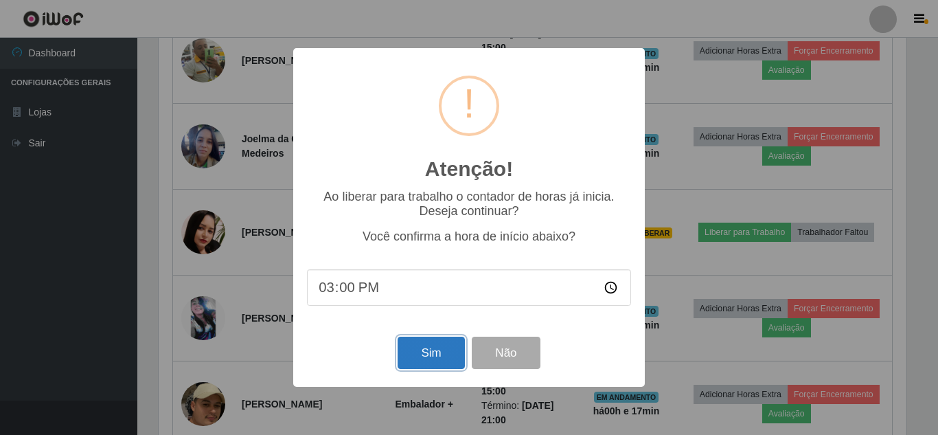
click at [436, 349] on button "Sim" at bounding box center [431, 352] width 67 height 32
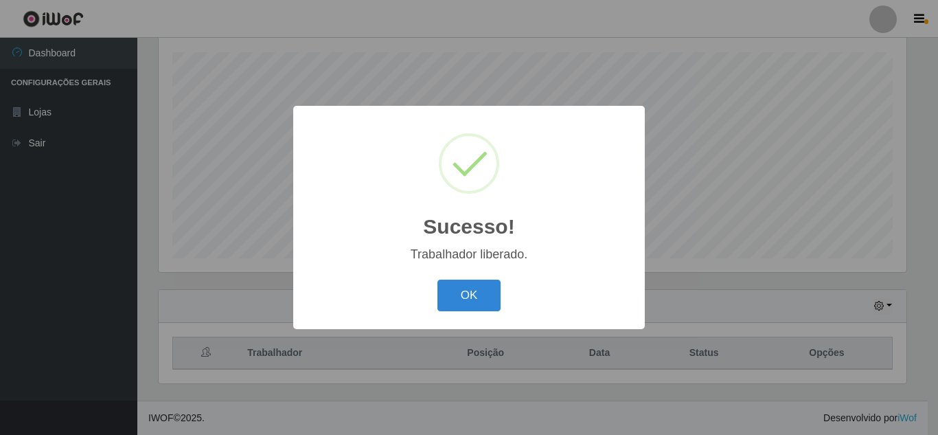
click at [437, 279] on button "OK" at bounding box center [469, 295] width 64 height 32
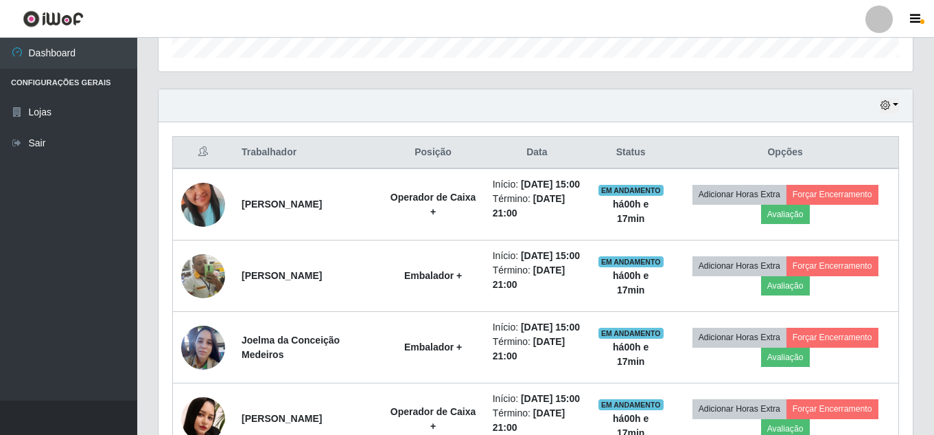
scroll to position [407, 0]
